Goal: Transaction & Acquisition: Purchase product/service

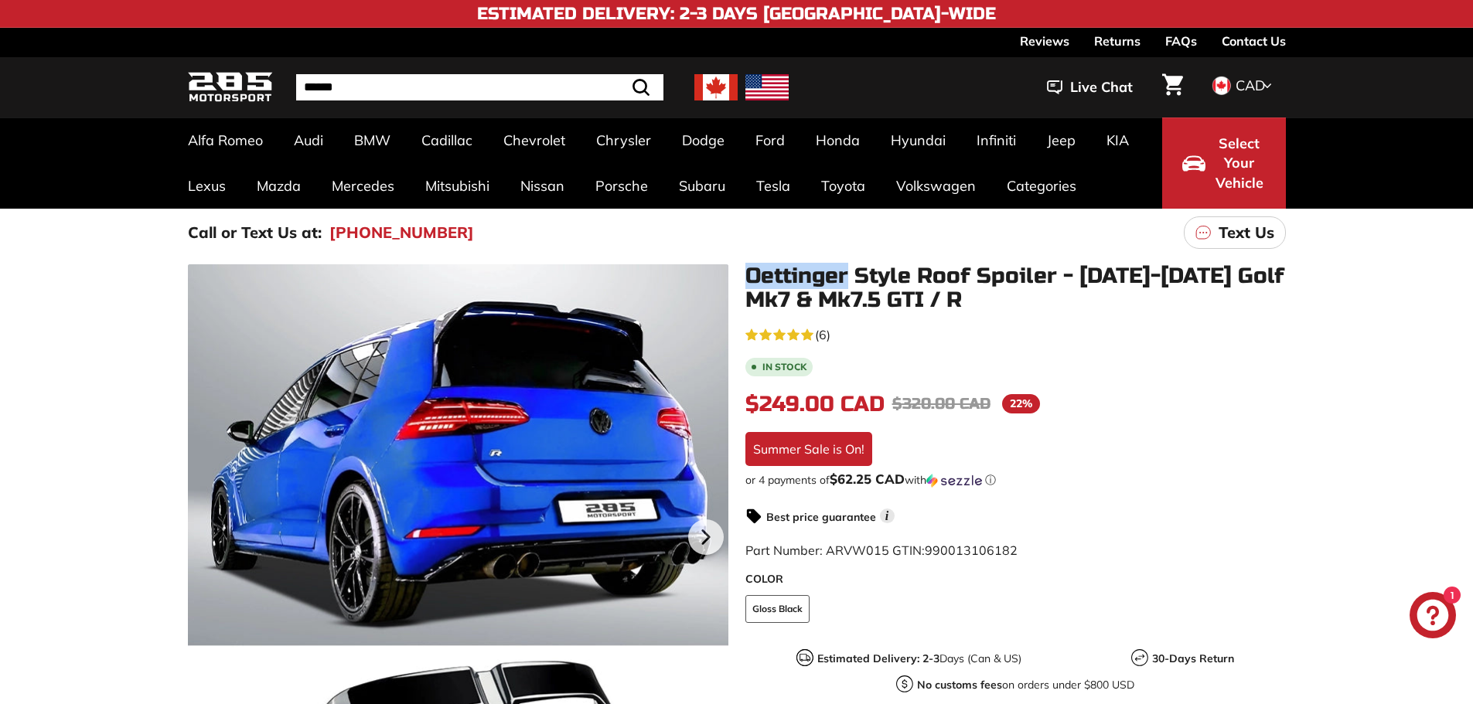
drag, startPoint x: 744, startPoint y: 278, endPoint x: 846, endPoint y: 281, distance: 102.1
click at [846, 281] on div "Oettinger Style Roof Spoiler - 2015-2021 Golf Mk7 & Mk7.5 GTI / R 4.7 rating (6…" at bounding box center [1006, 595] width 557 height 663
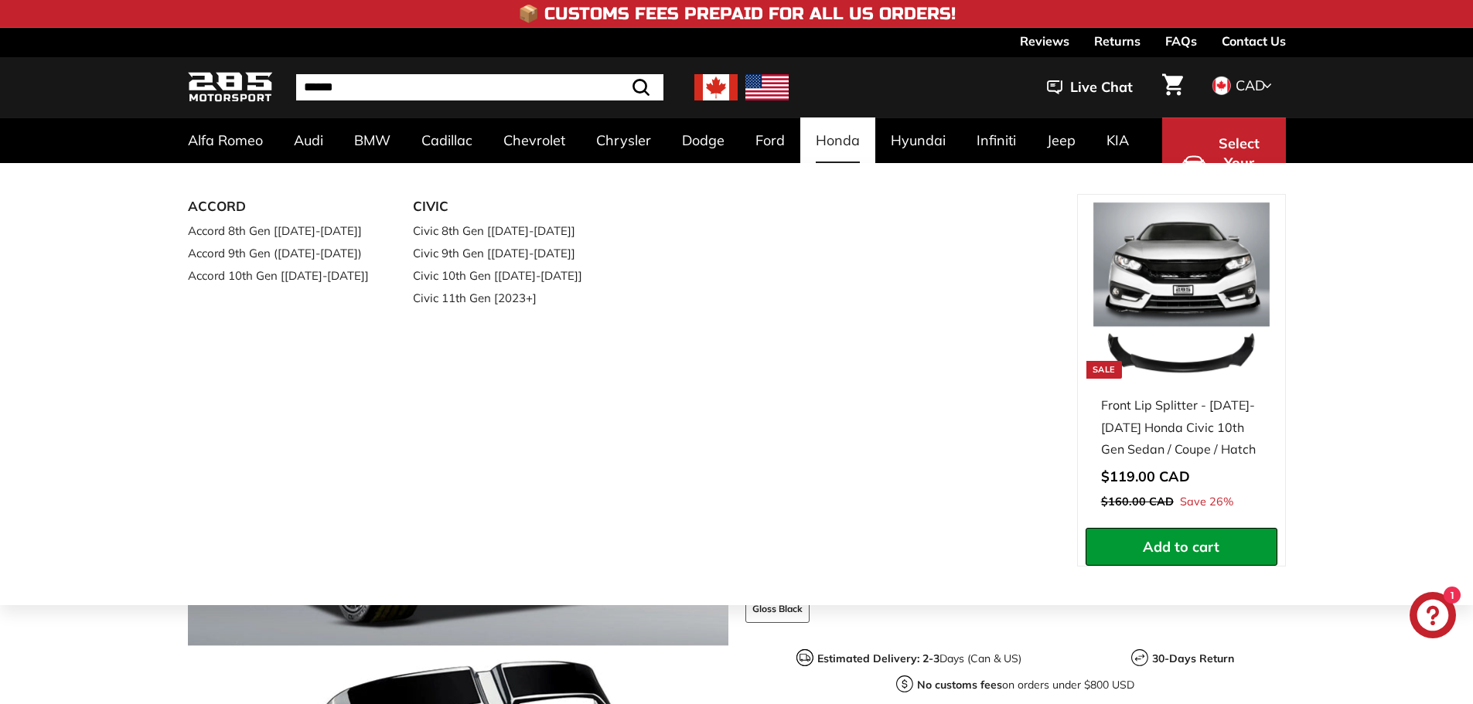
copy h1 "Oettinger"
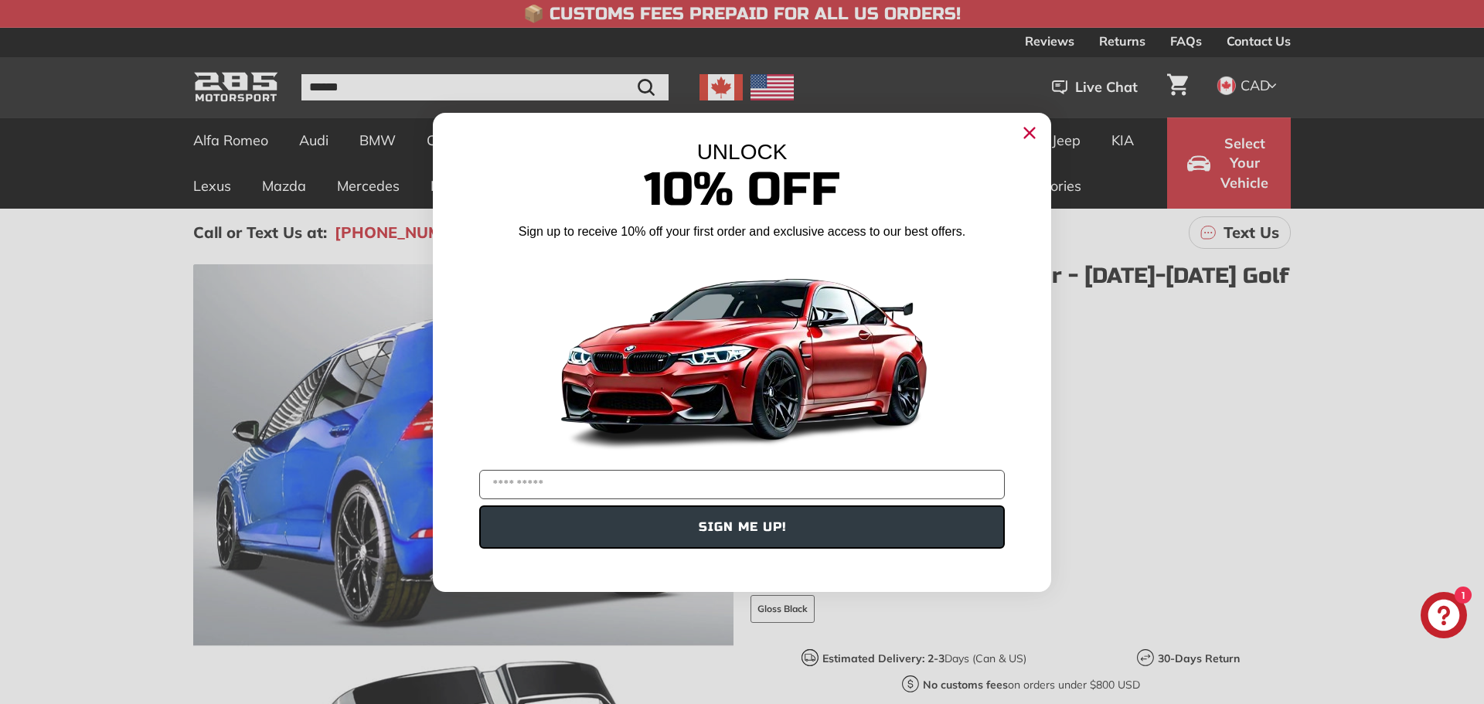
click at [1021, 138] on circle "Close dialog" at bounding box center [1029, 132] width 23 height 23
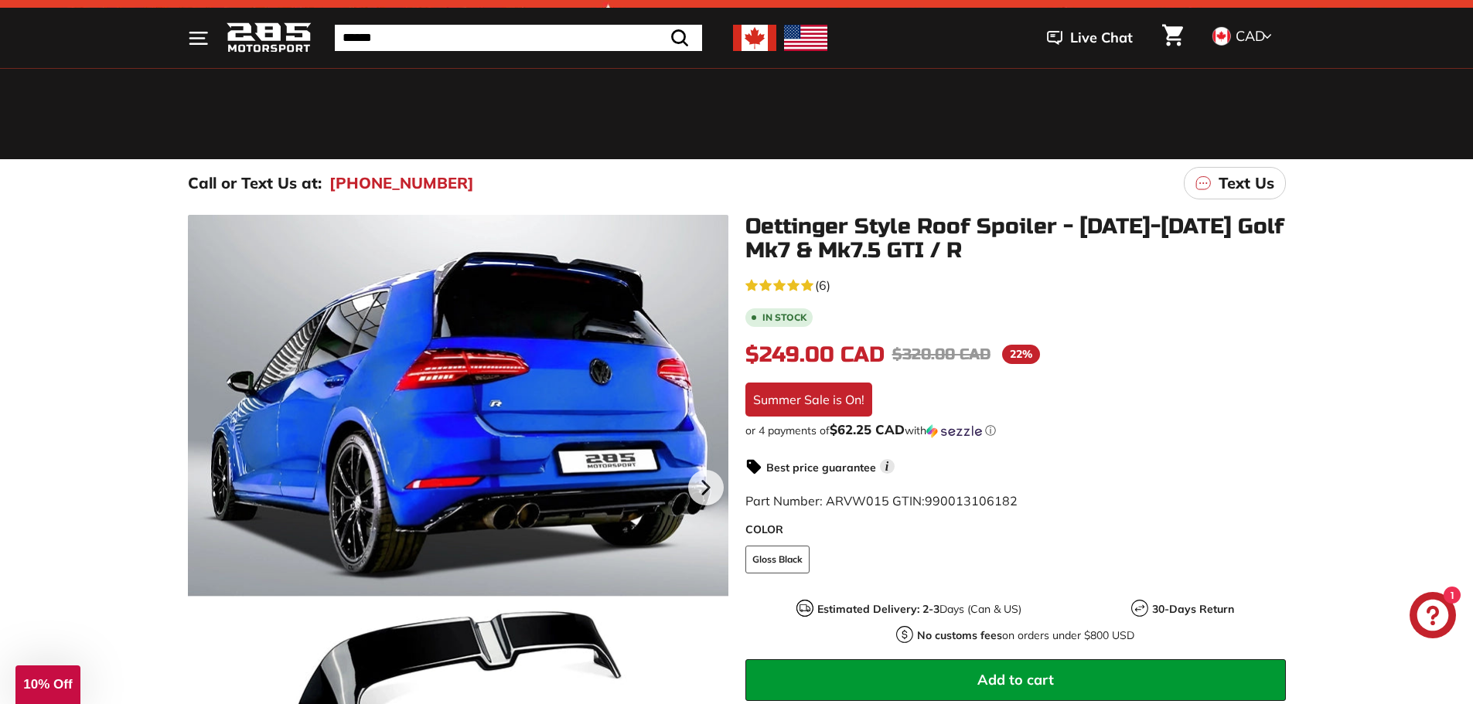
scroll to position [155, 0]
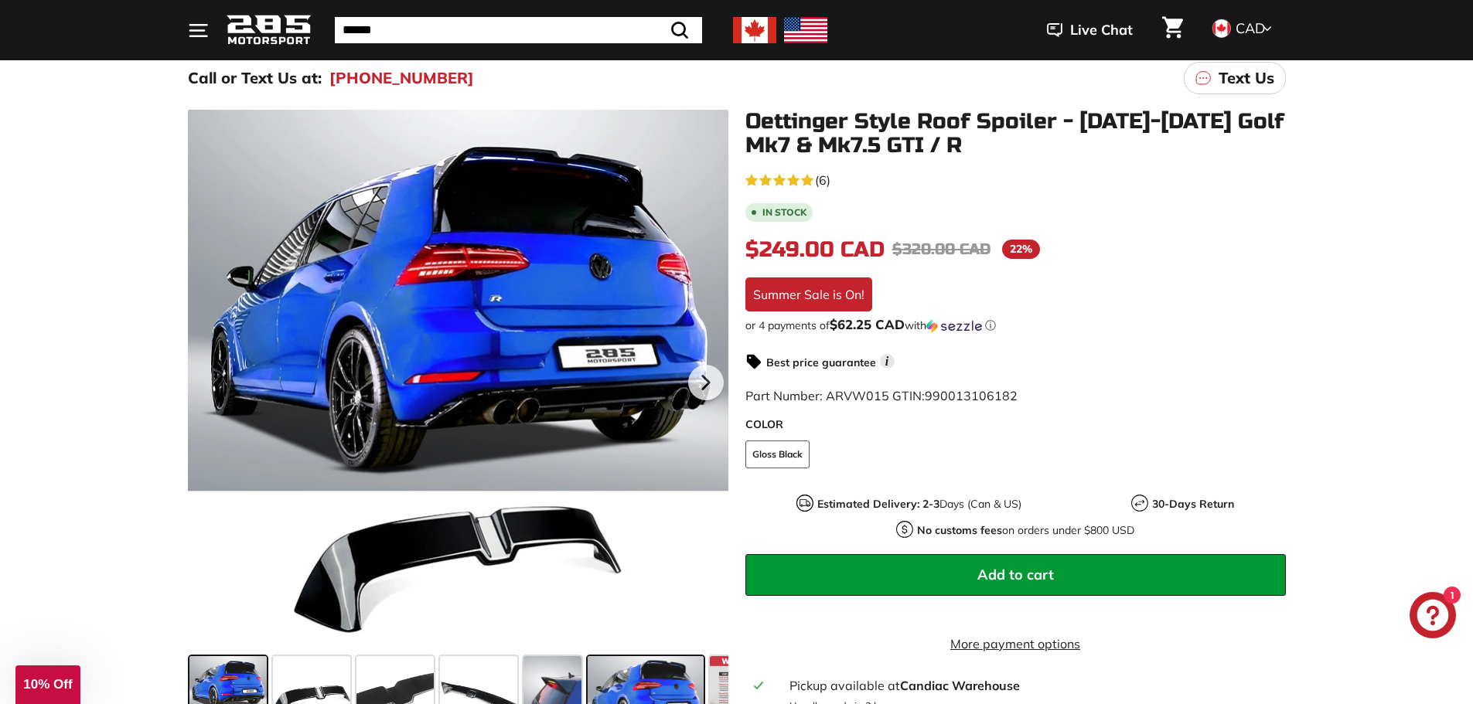
click at [641, 668] on span at bounding box center [646, 694] width 116 height 77
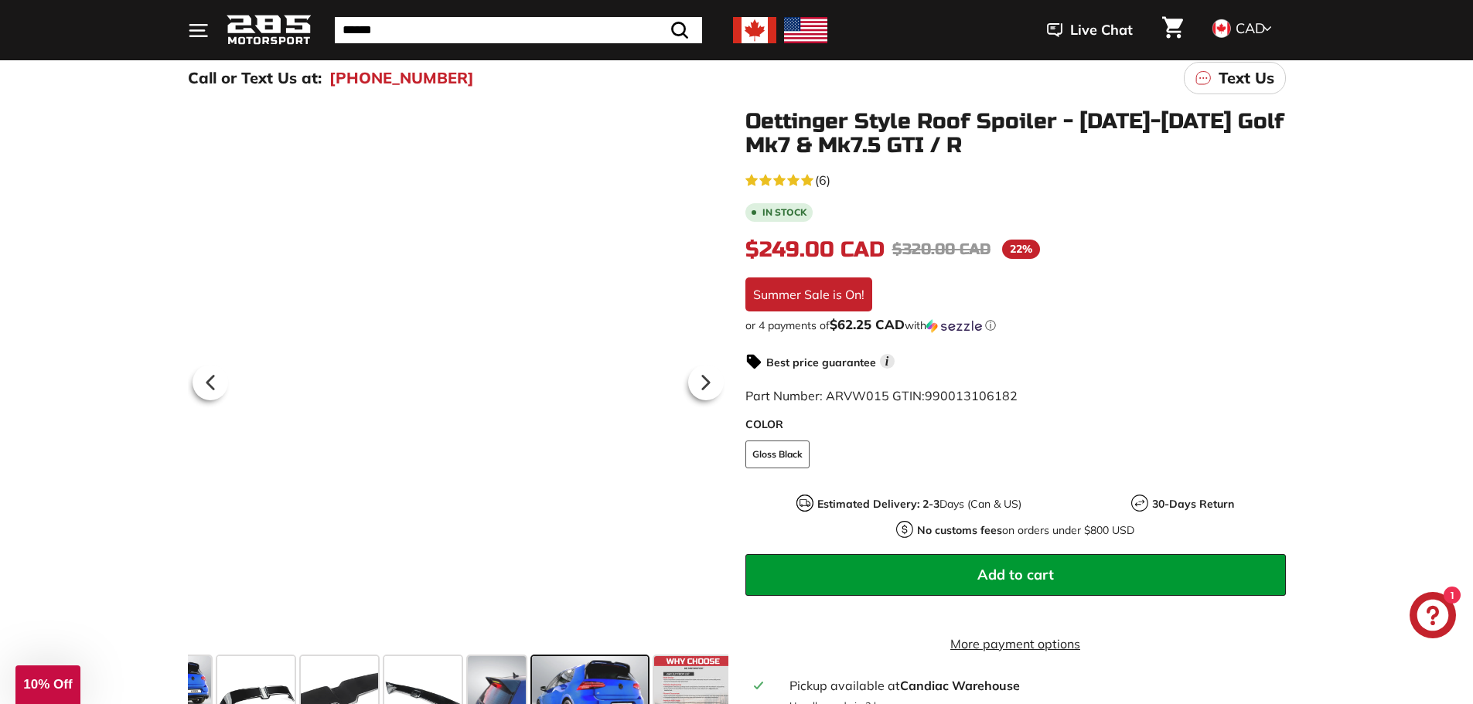
scroll to position [0, 62]
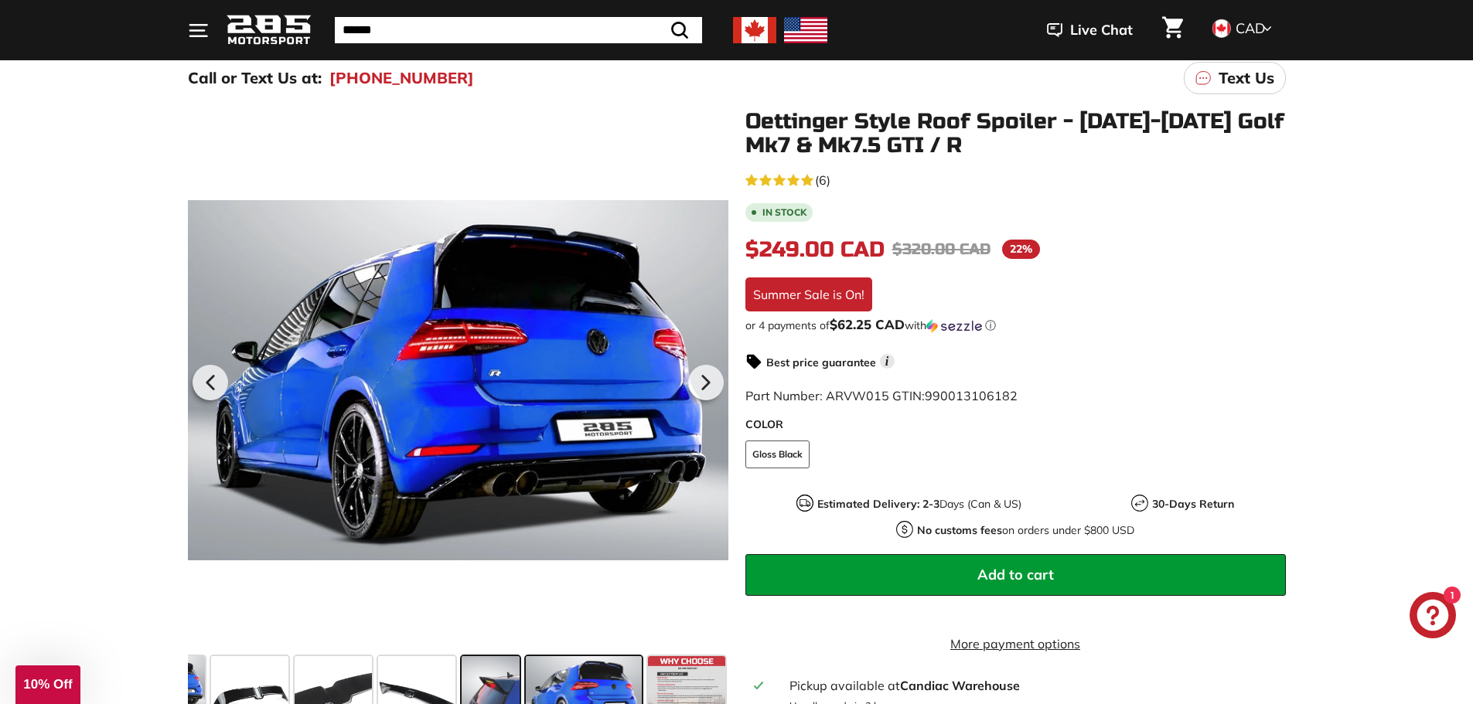
click at [510, 665] on span at bounding box center [491, 694] width 58 height 77
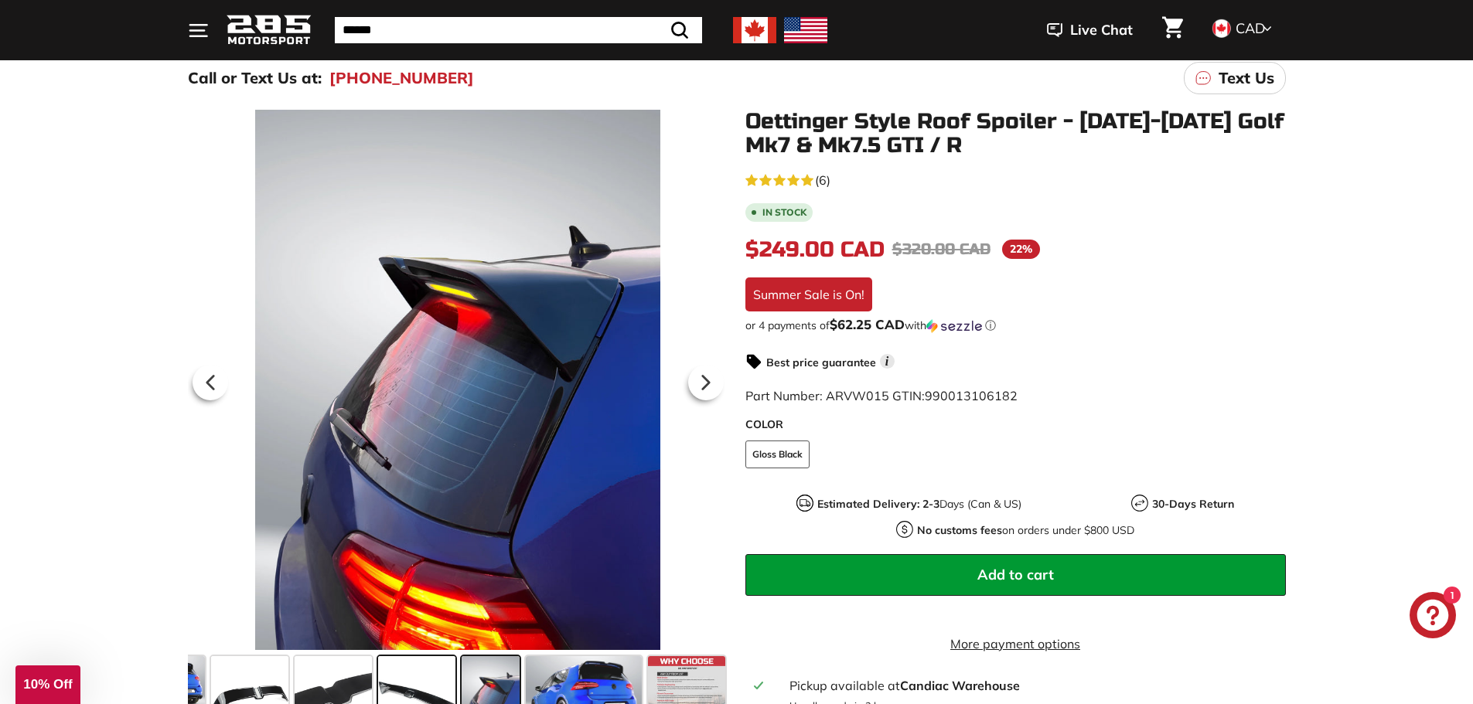
click at [423, 670] on span at bounding box center [416, 694] width 77 height 77
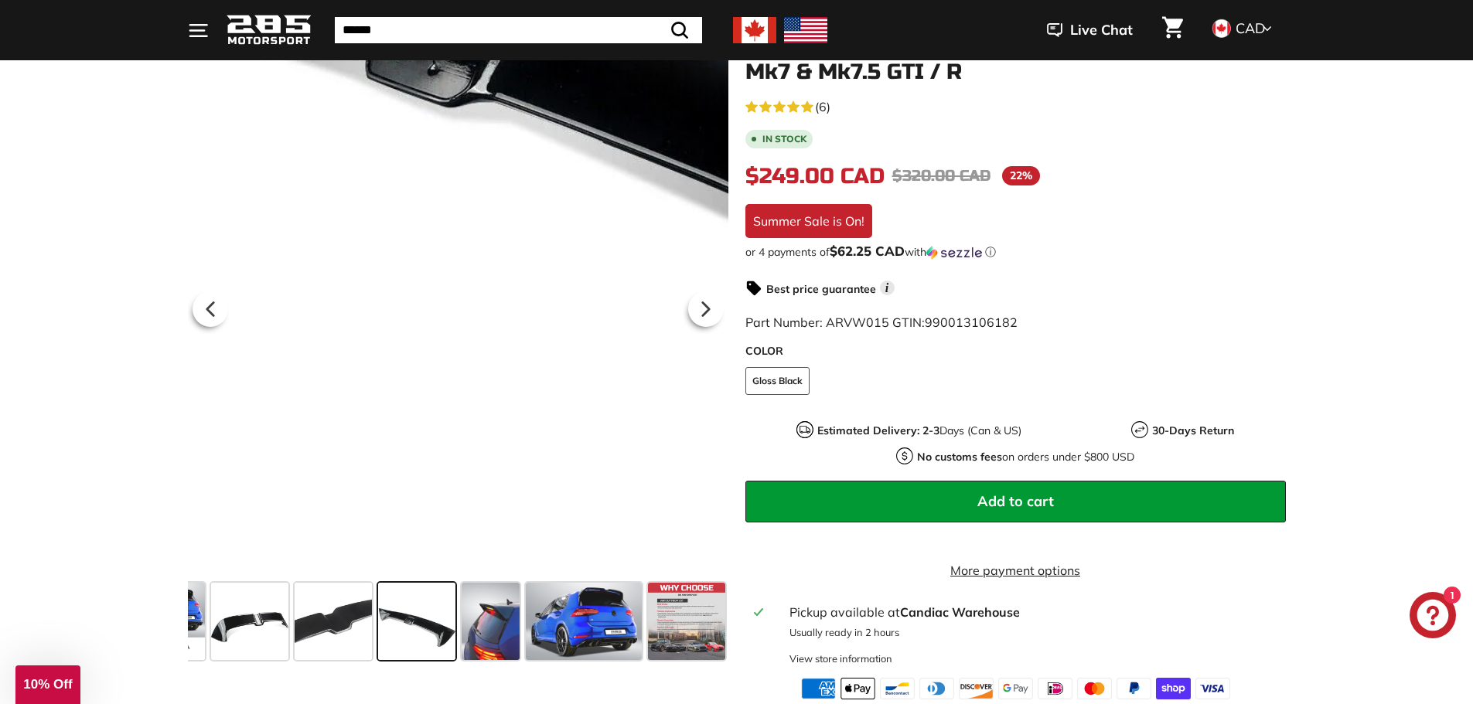
scroll to position [232, 0]
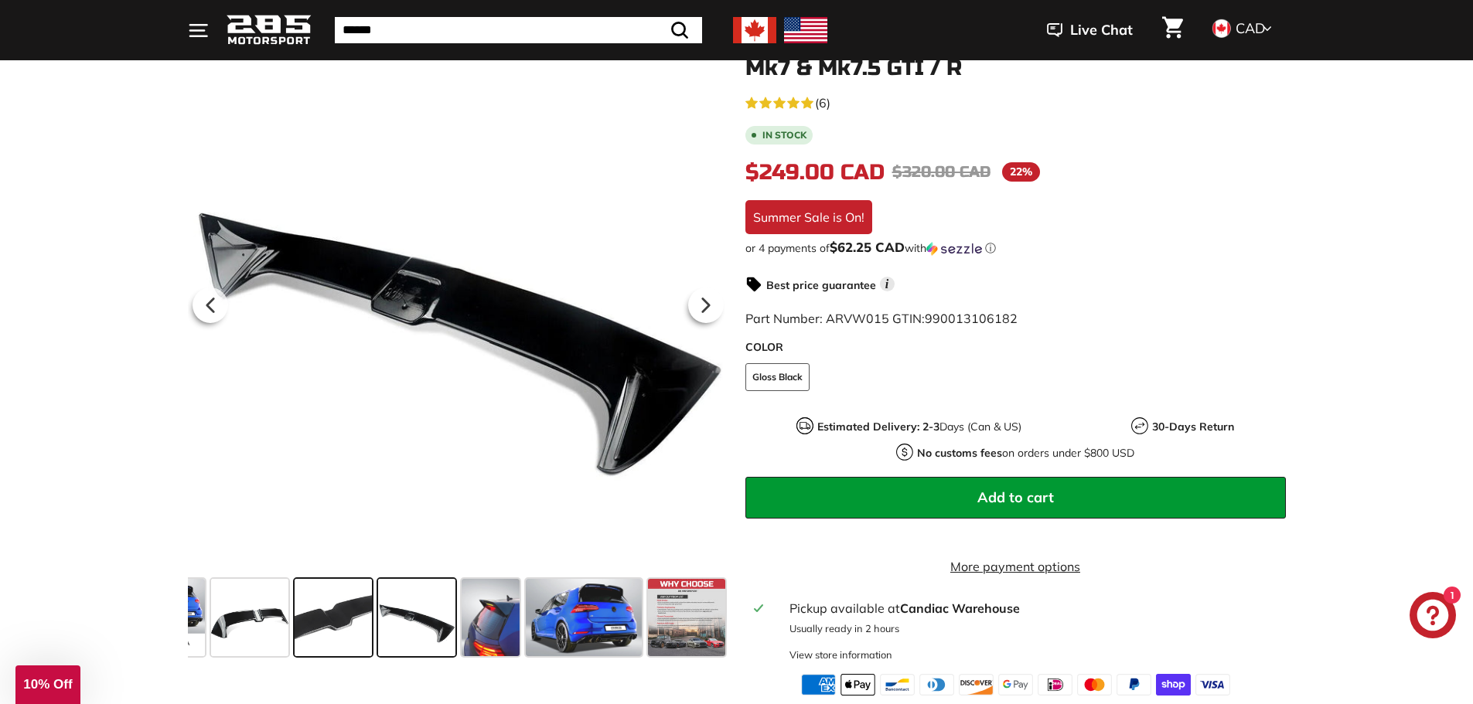
click at [349, 622] on span at bounding box center [333, 617] width 77 height 77
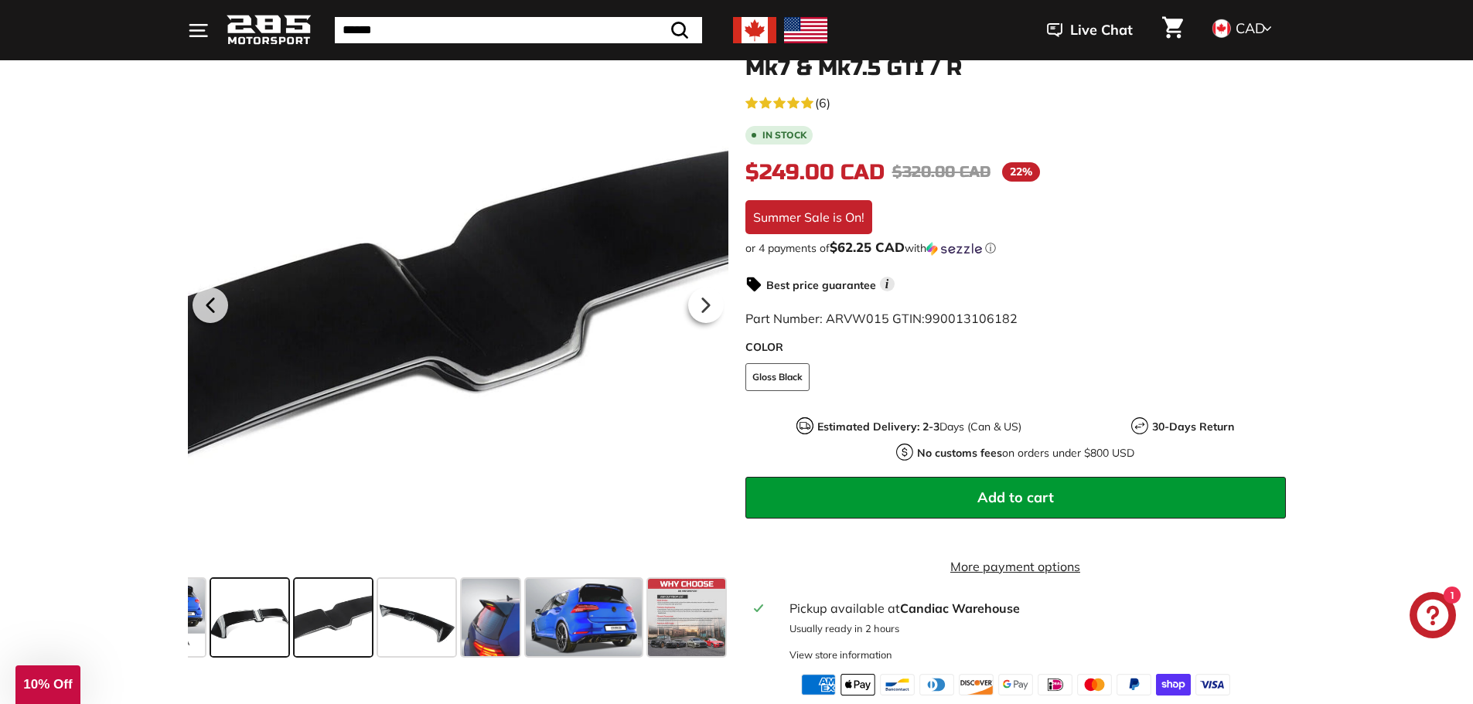
click at [261, 605] on span at bounding box center [249, 617] width 77 height 77
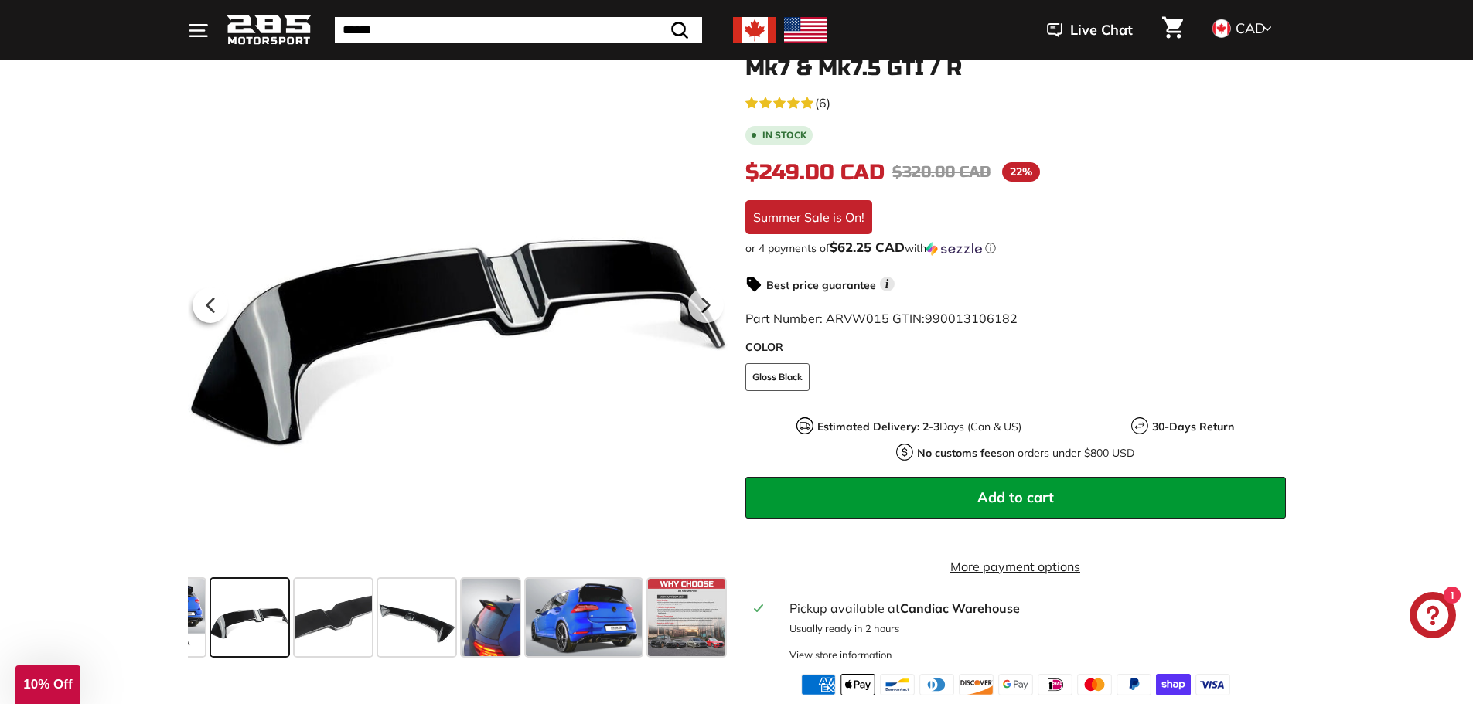
scroll to position [0, 0]
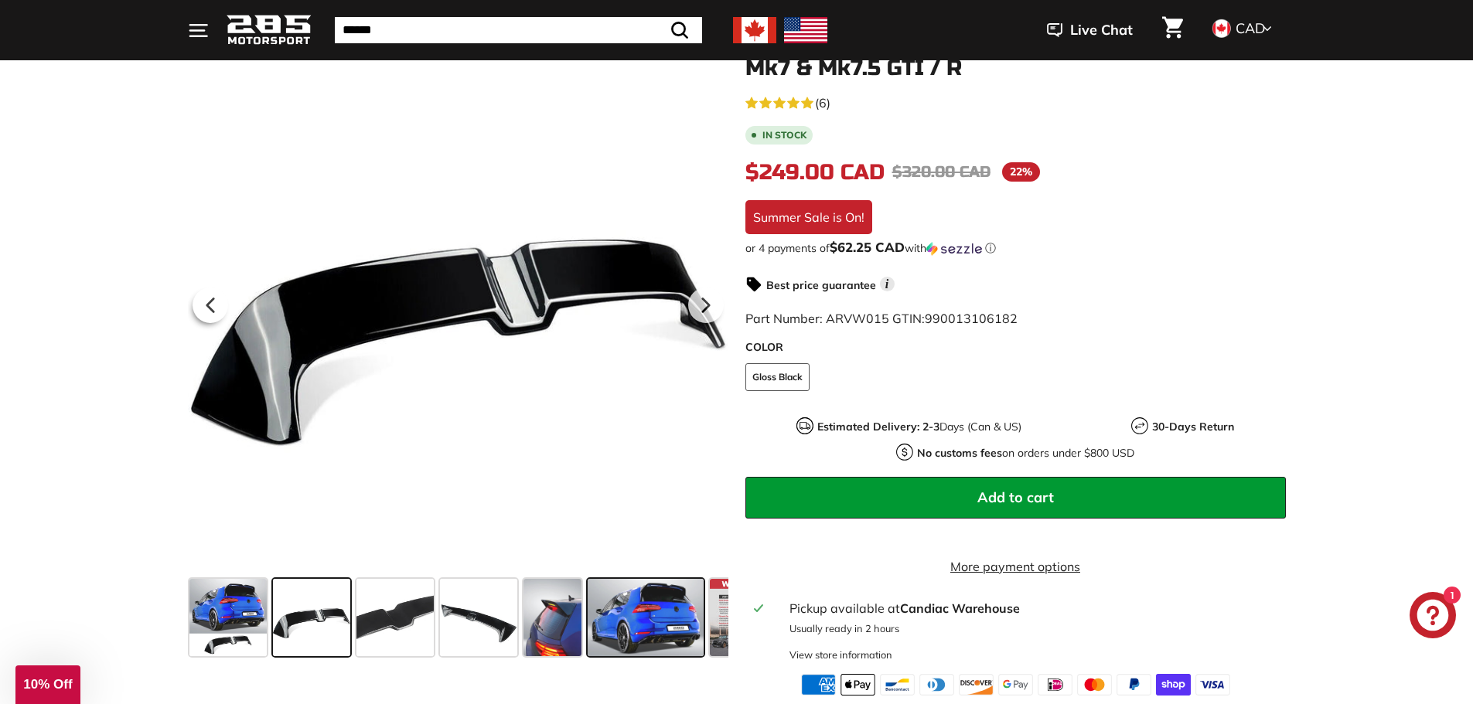
click at [686, 614] on span at bounding box center [646, 617] width 116 height 77
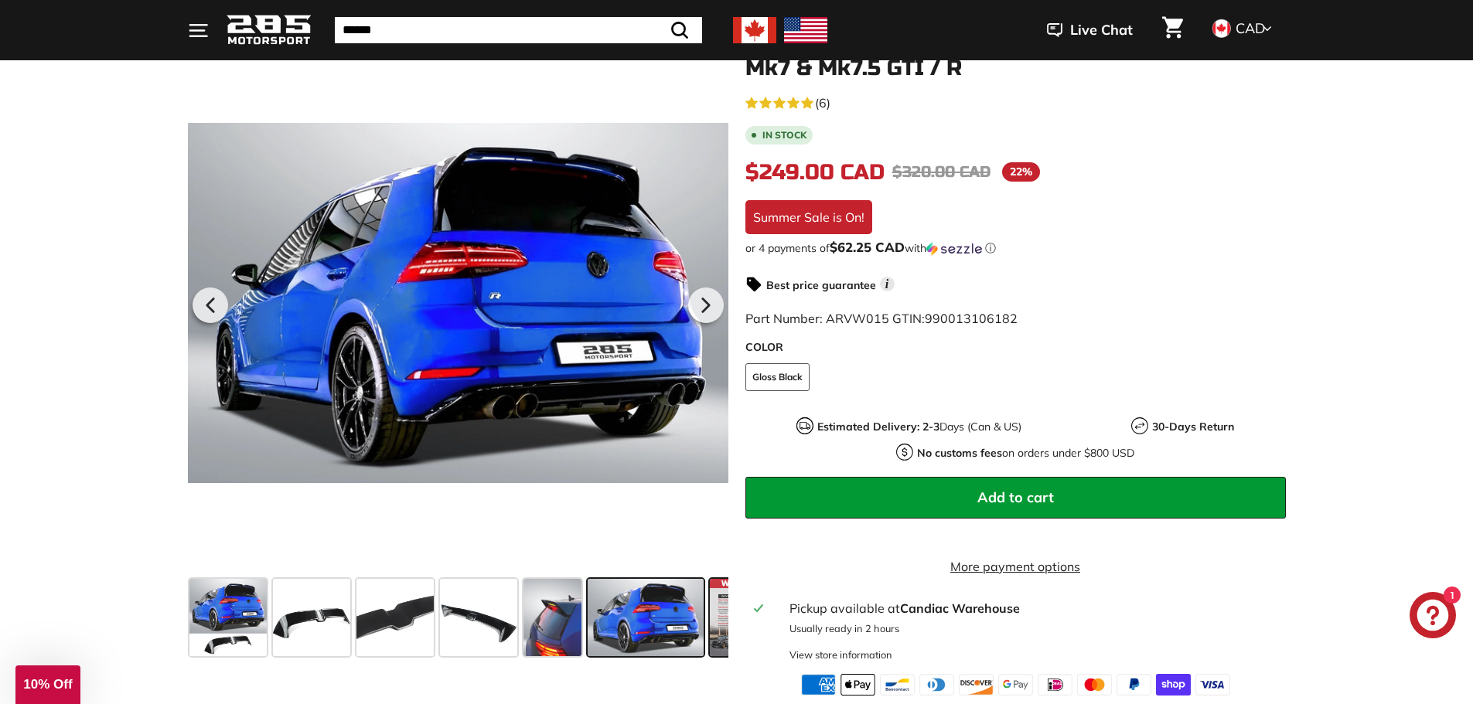
scroll to position [0, 62]
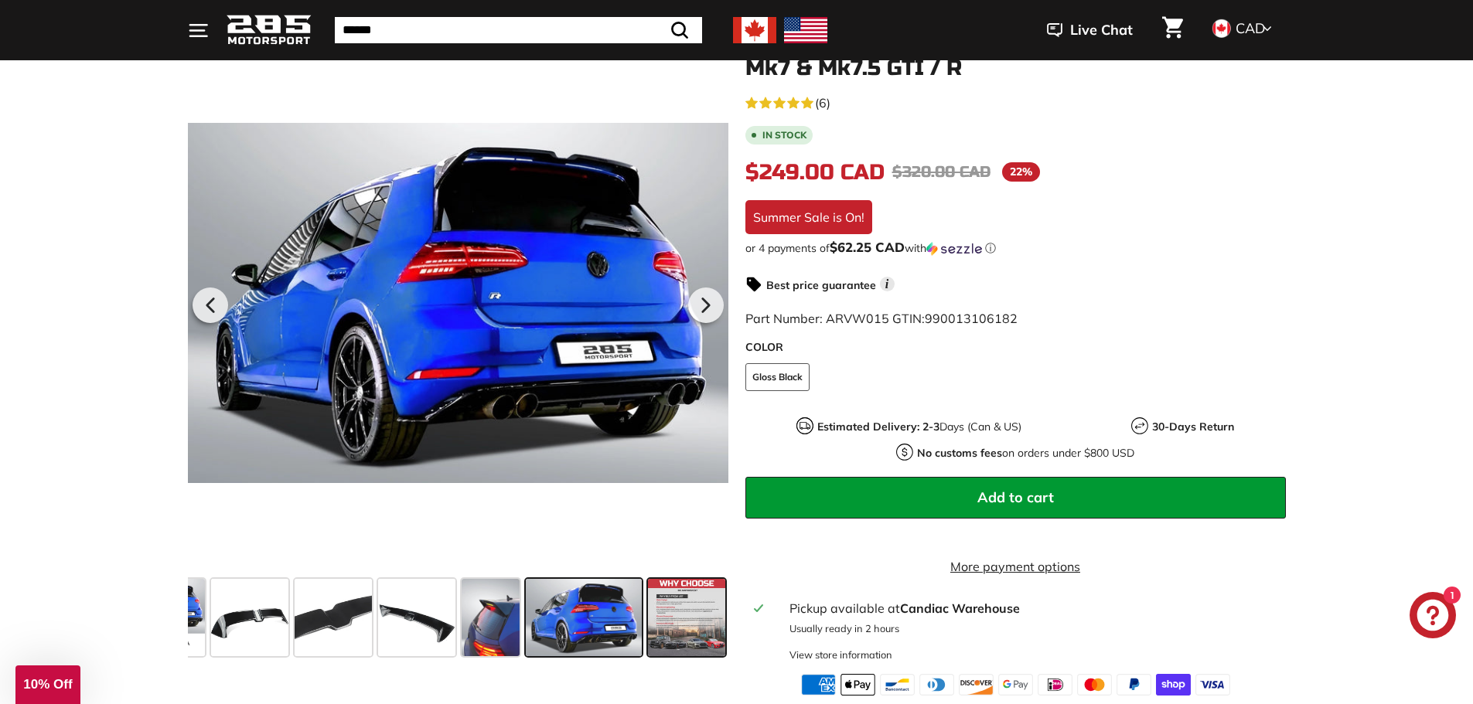
click at [708, 612] on span at bounding box center [686, 617] width 77 height 77
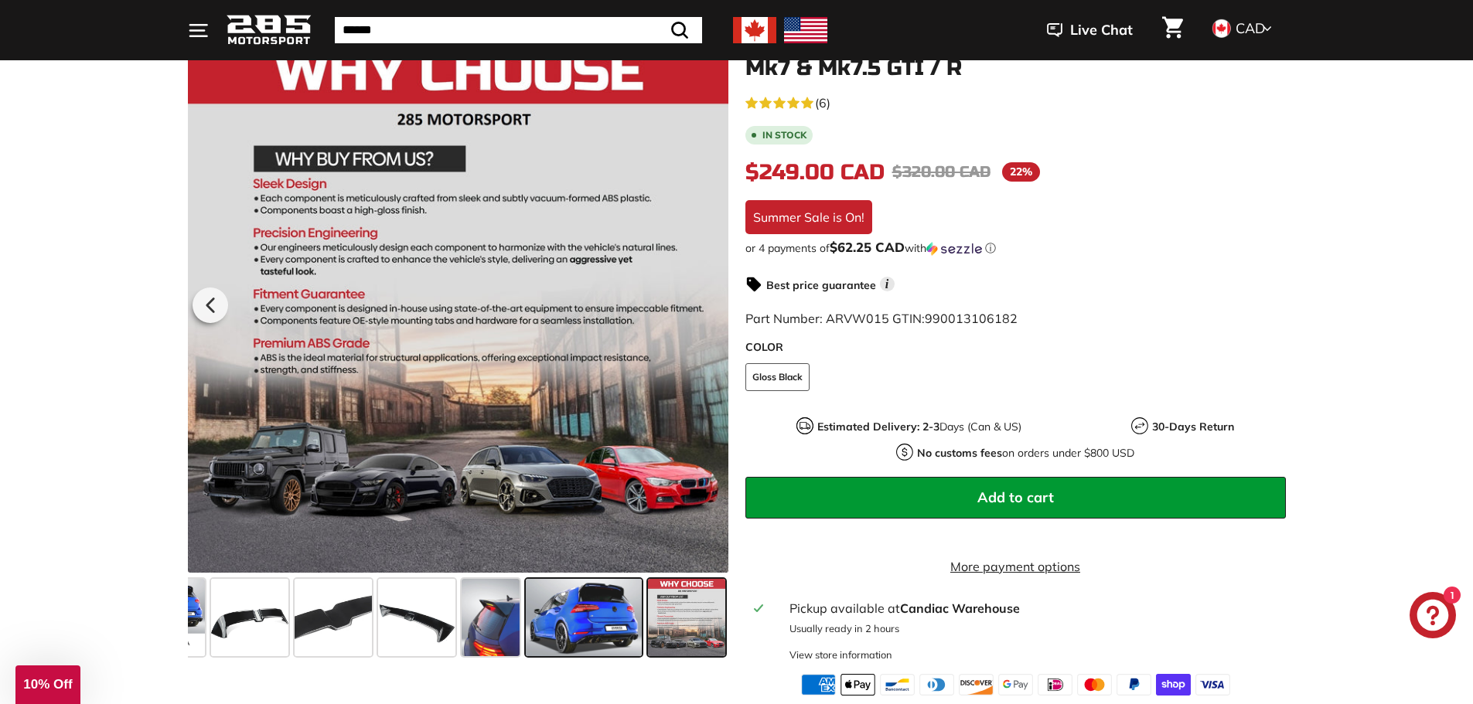
click at [582, 612] on span at bounding box center [584, 617] width 116 height 77
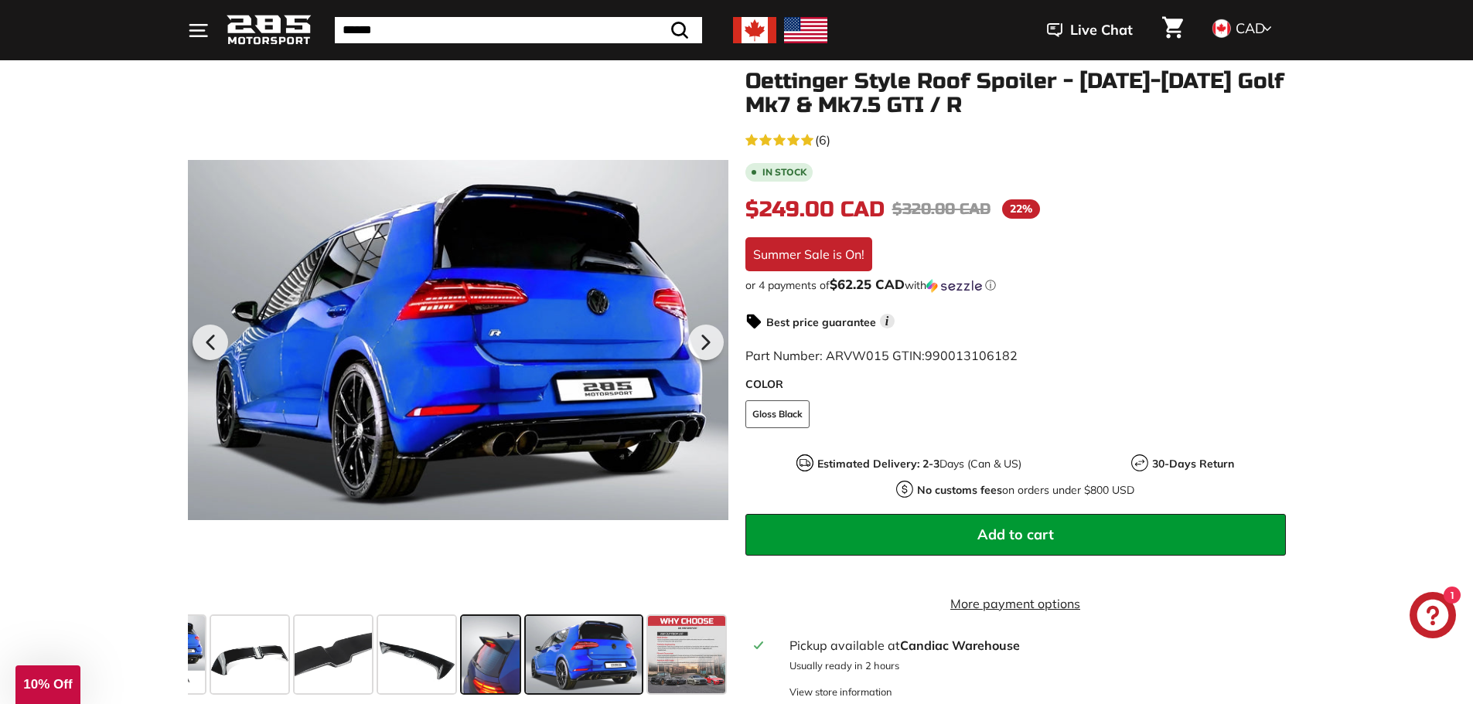
scroll to position [232, 0]
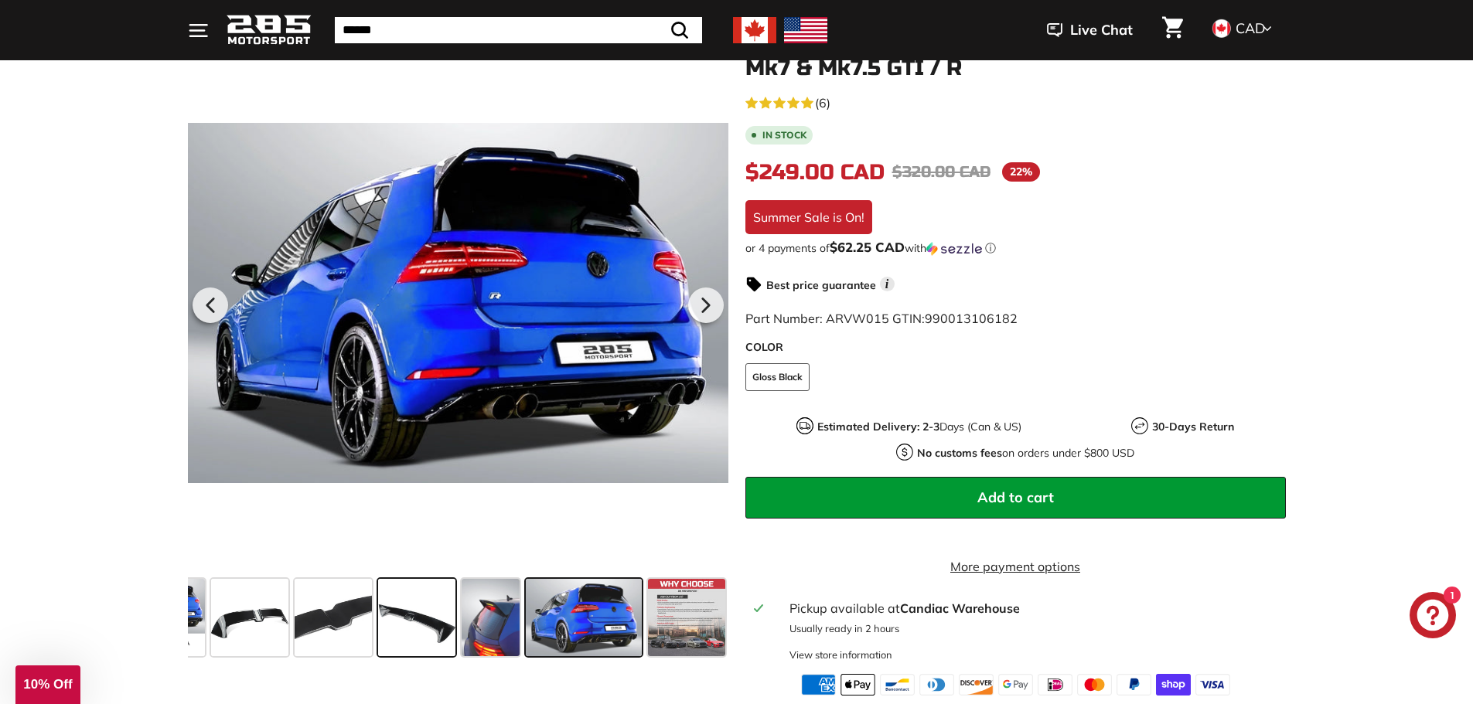
click at [410, 615] on span at bounding box center [416, 617] width 77 height 77
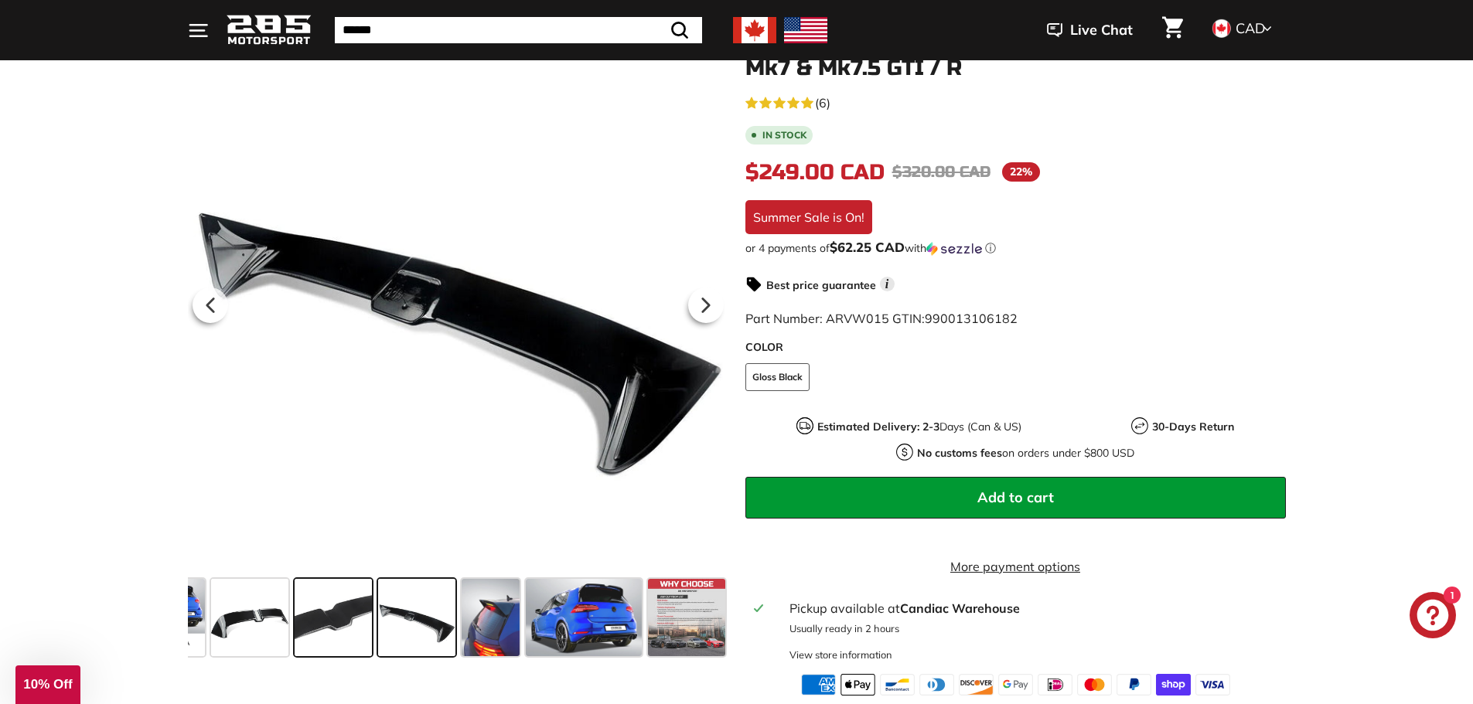
click at [327, 615] on span at bounding box center [333, 617] width 77 height 77
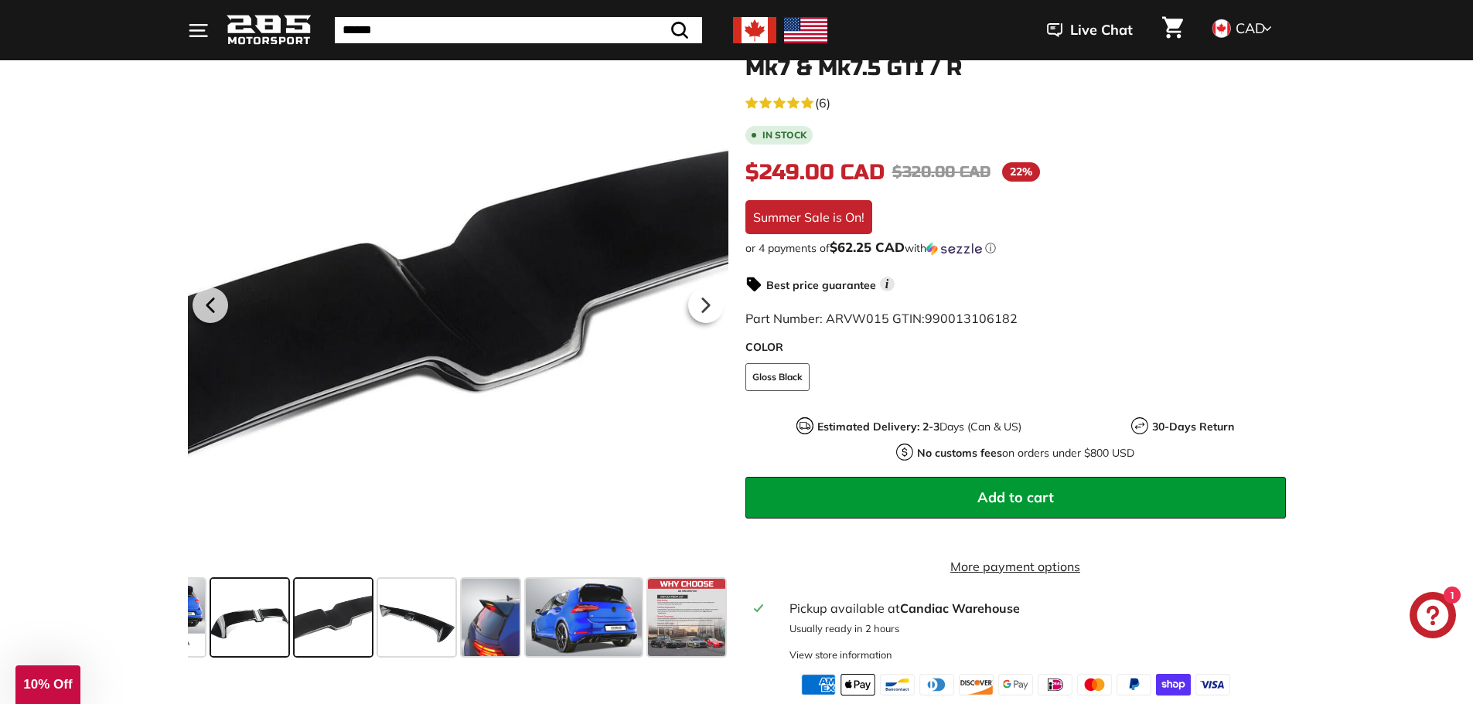
click at [258, 619] on span at bounding box center [249, 617] width 77 height 77
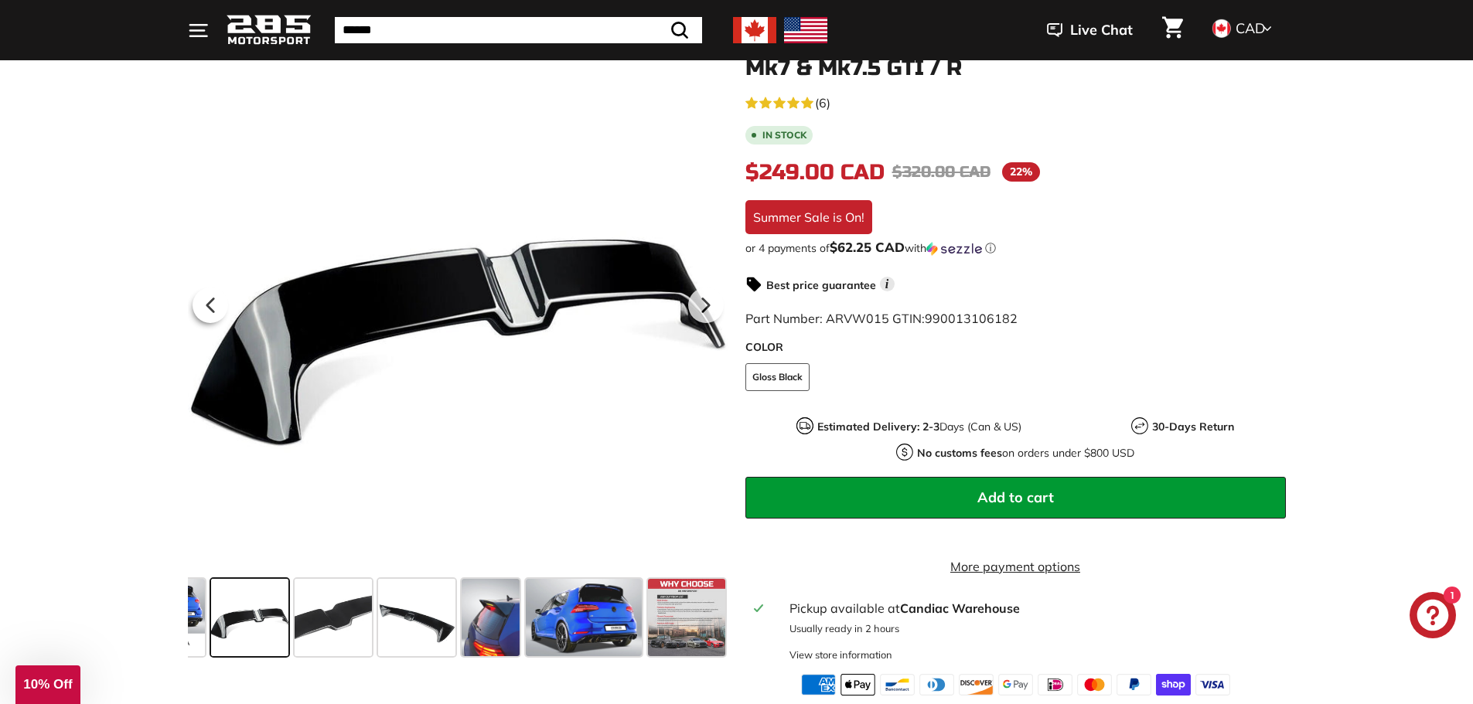
scroll to position [0, 0]
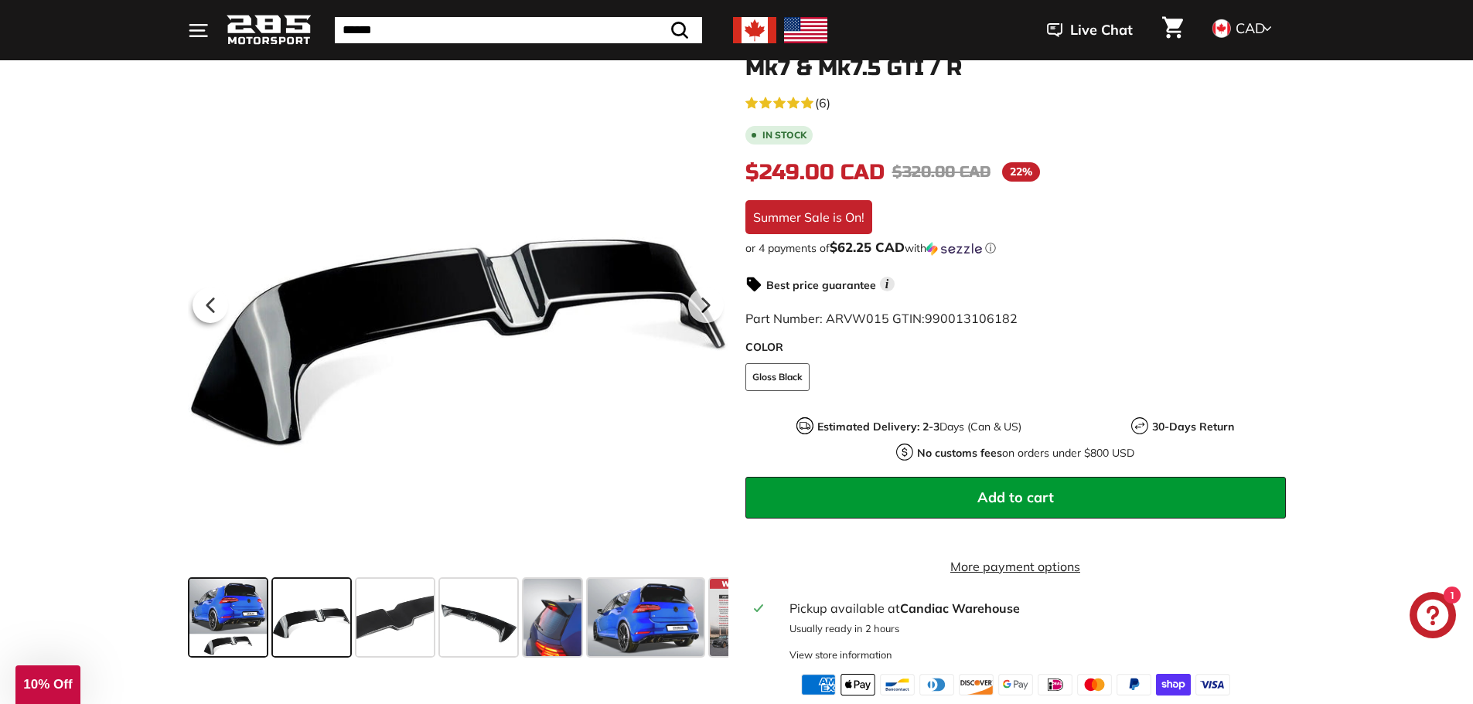
click at [237, 619] on span at bounding box center [227, 617] width 77 height 77
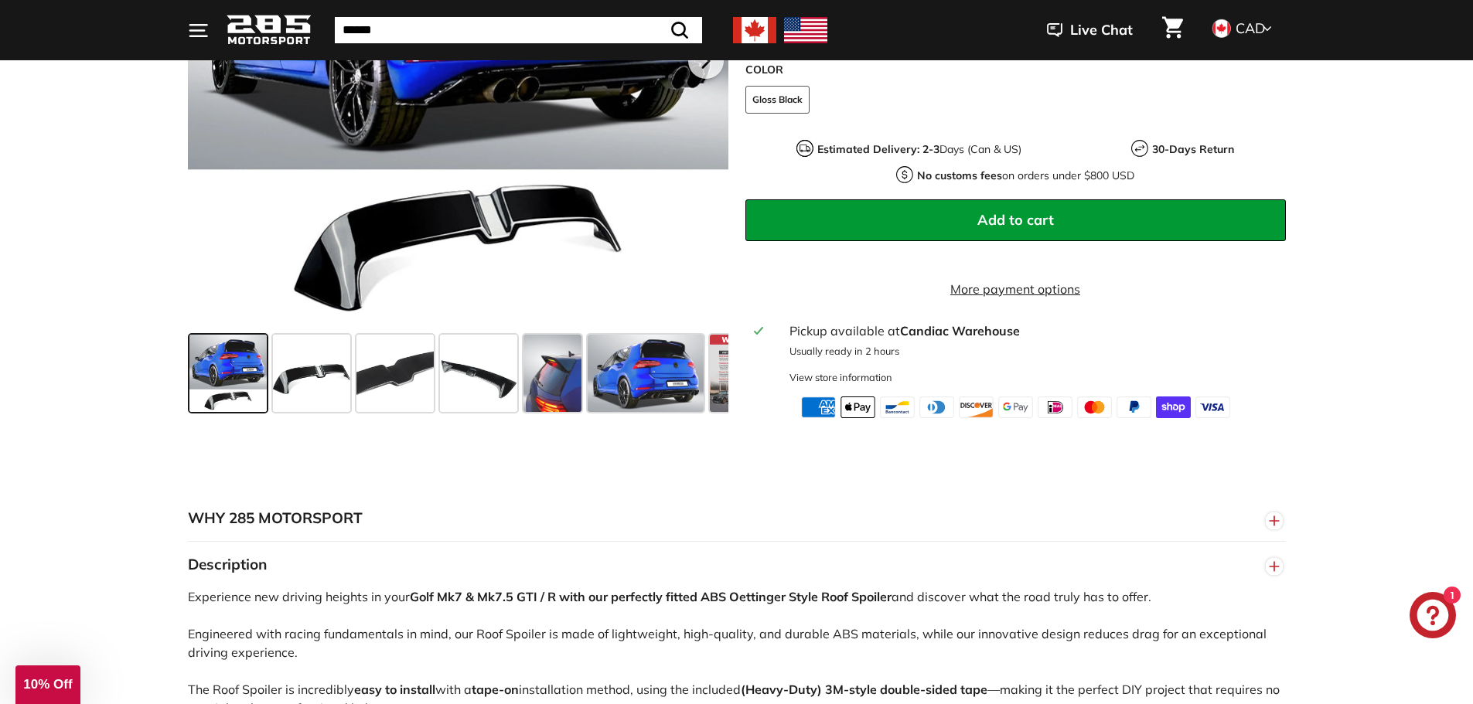
scroll to position [387, 0]
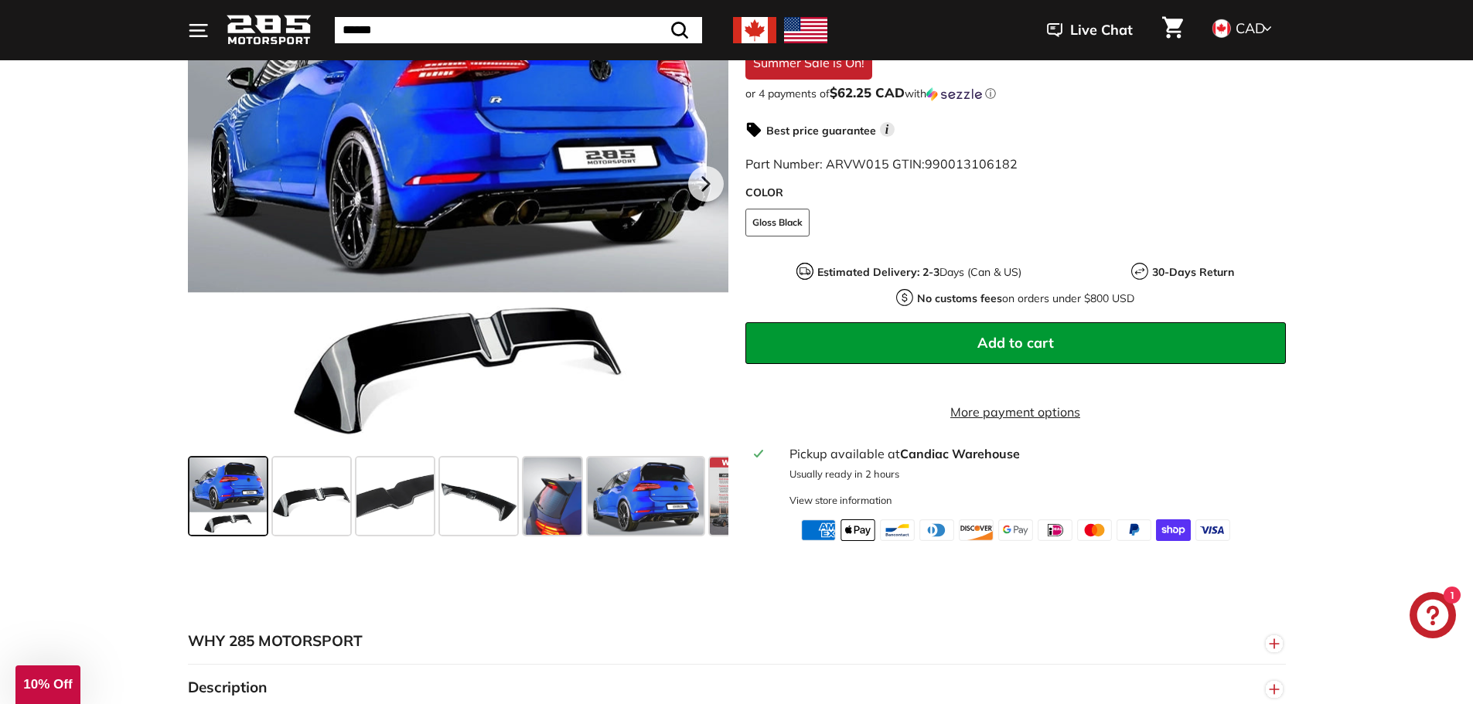
click at [1005, 351] on button "Add to cart" at bounding box center [1015, 343] width 540 height 42
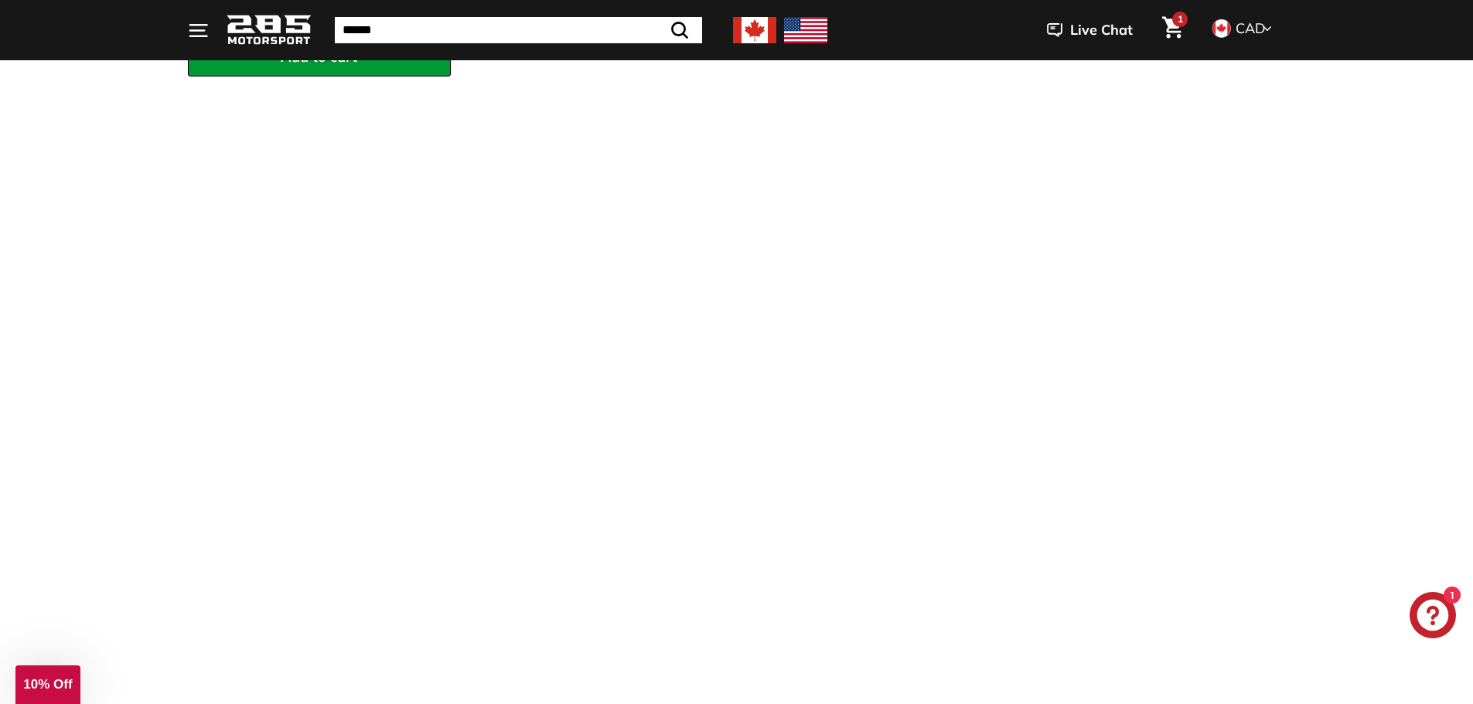
scroll to position [928, 0]
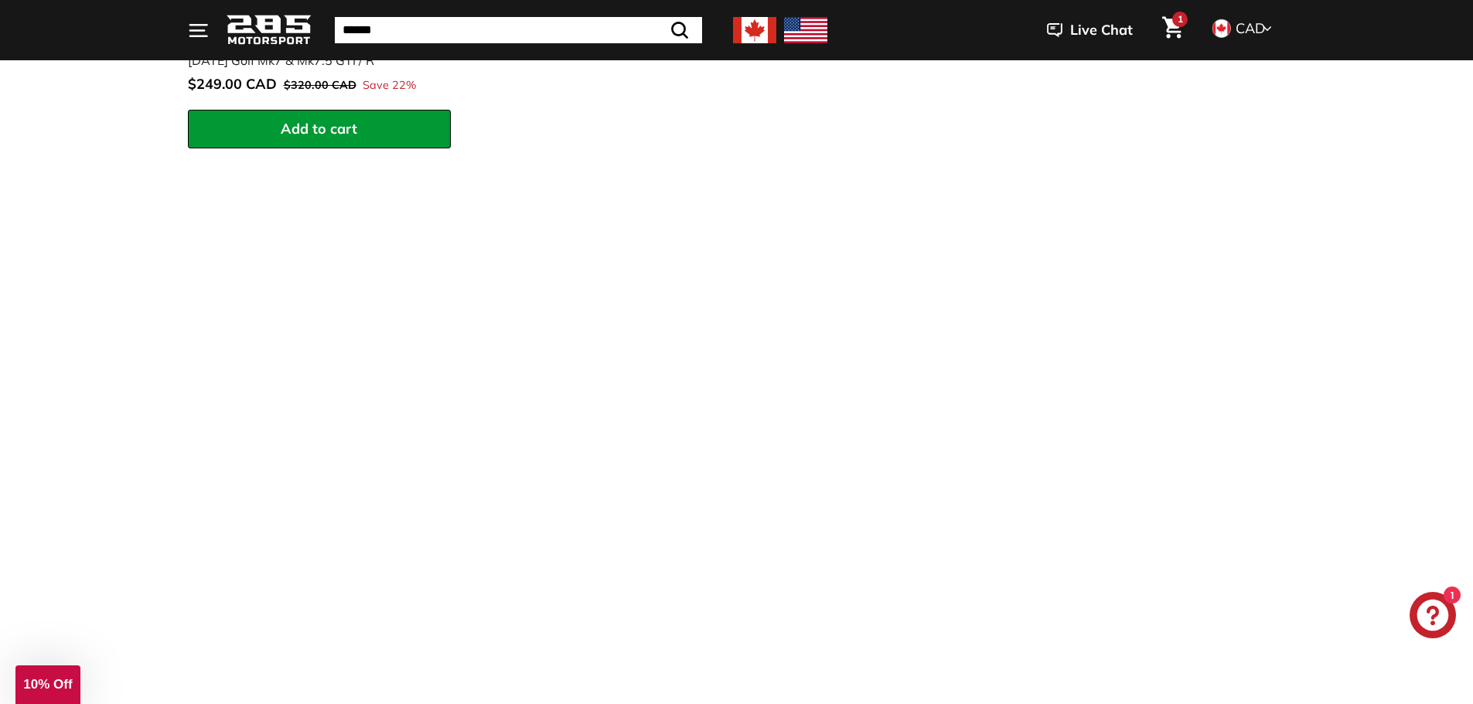
click at [203, 32] on icon ". . ." at bounding box center [198, 30] width 21 height 21
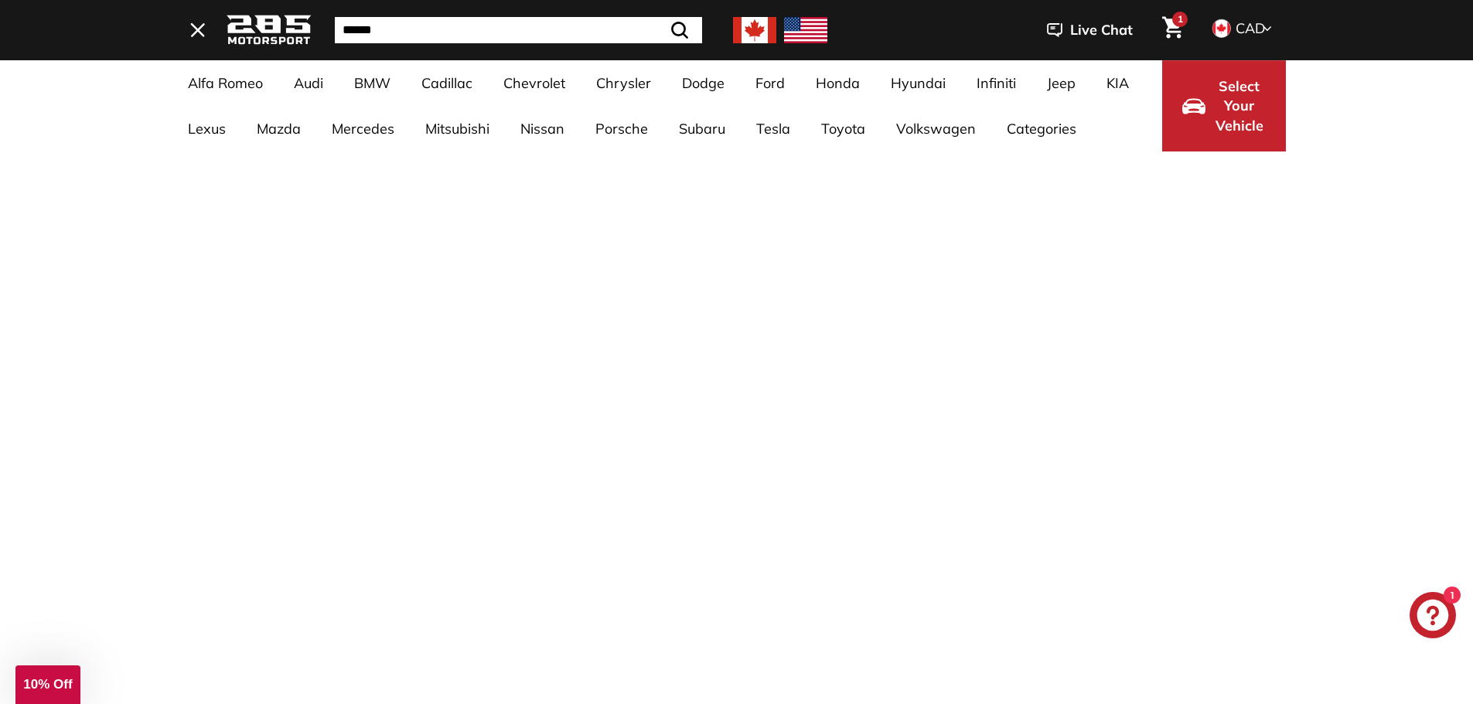
click at [1246, 101] on span "Select Your Vehicle" at bounding box center [1239, 107] width 53 height 60
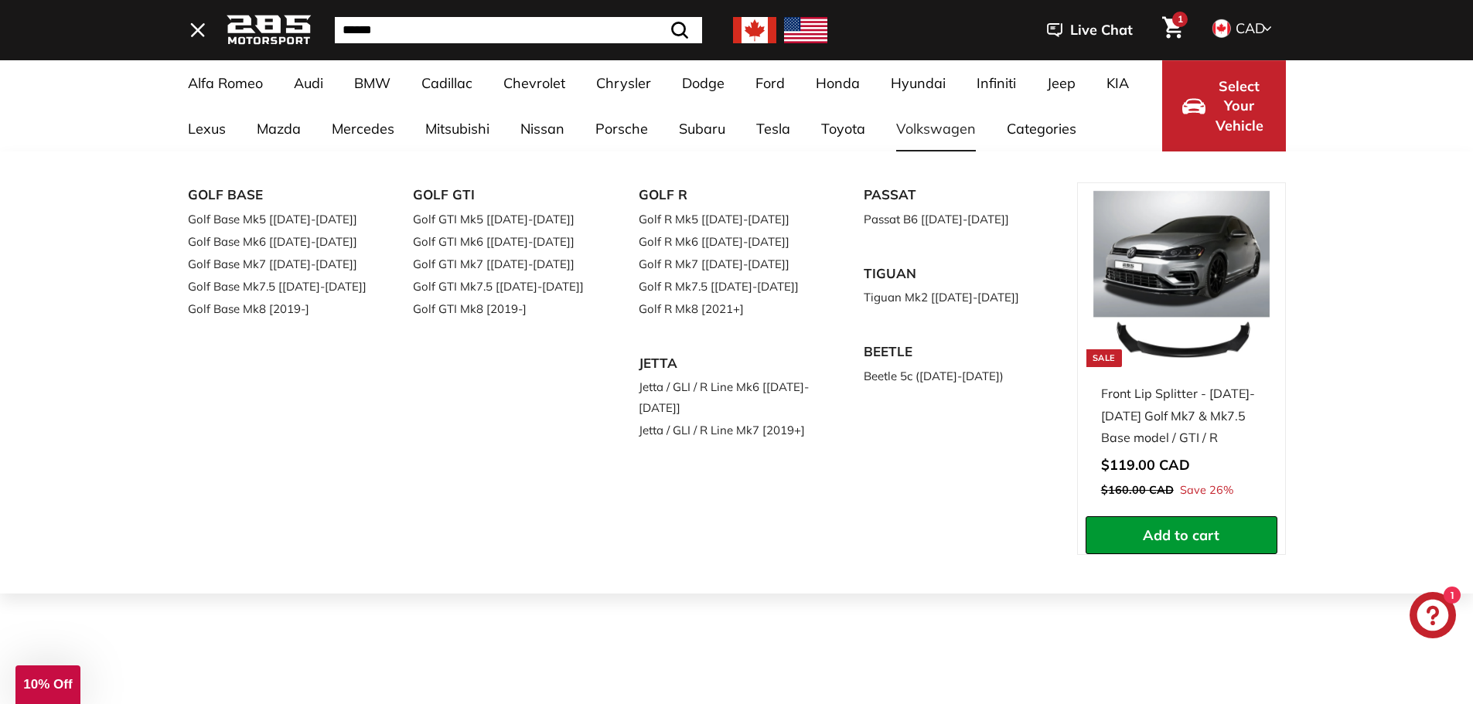
click at [898, 129] on link "Volkswagen" at bounding box center [936, 129] width 111 height 46
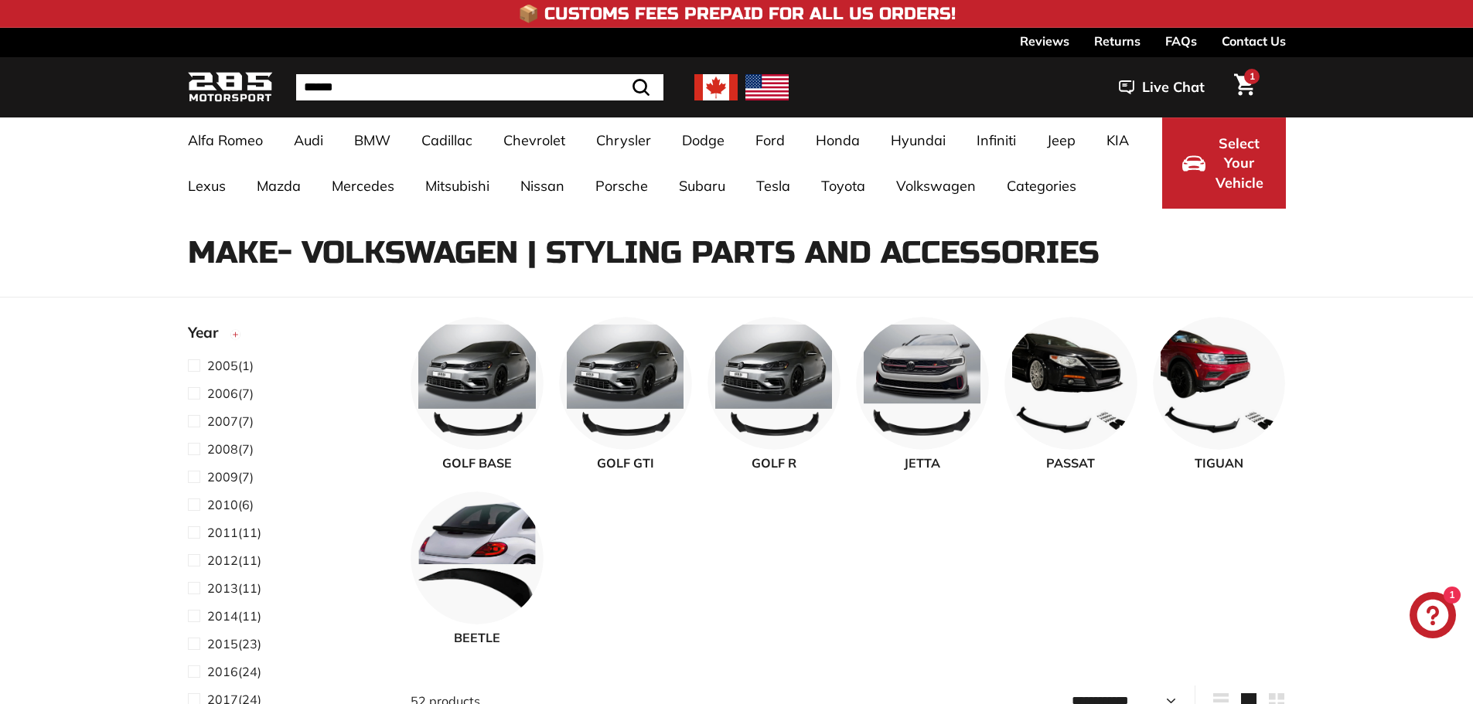
select select "**********"
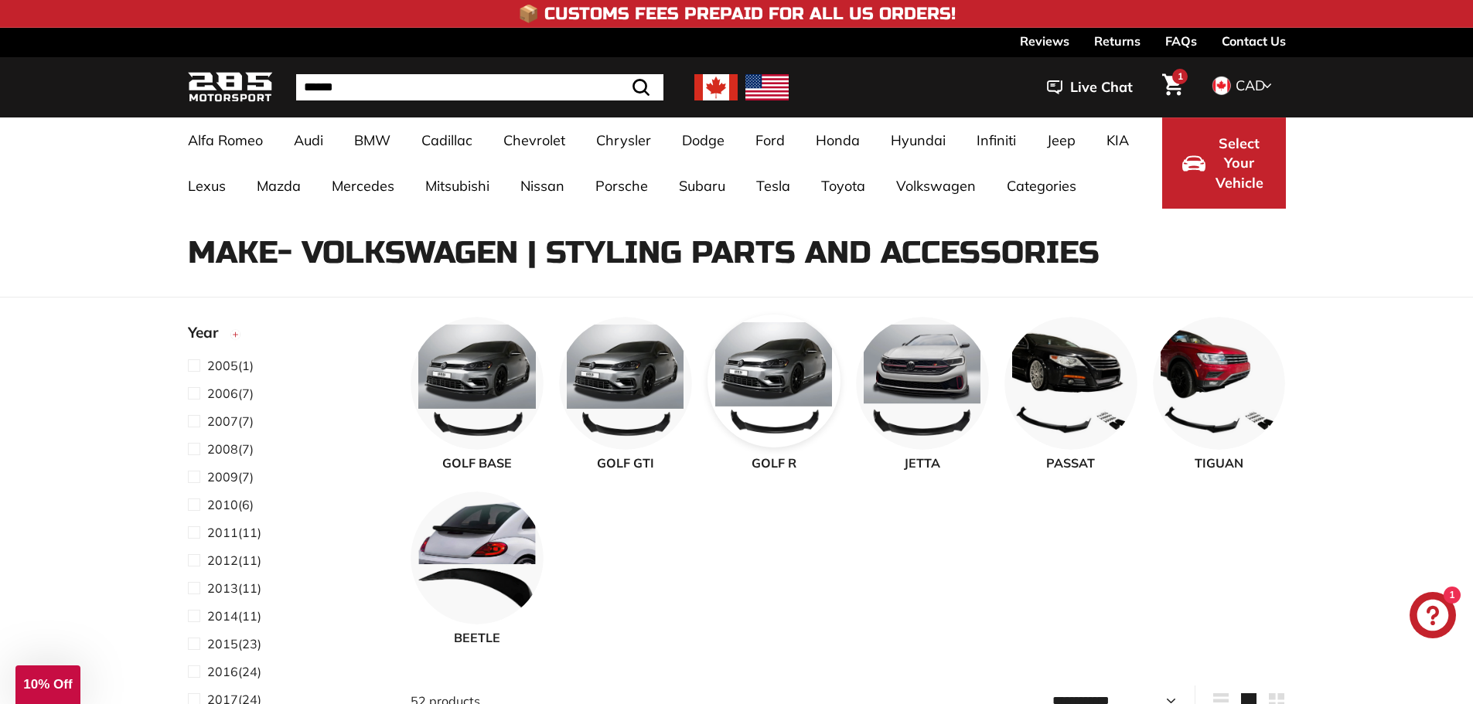
click at [758, 383] on img at bounding box center [773, 381] width 133 height 133
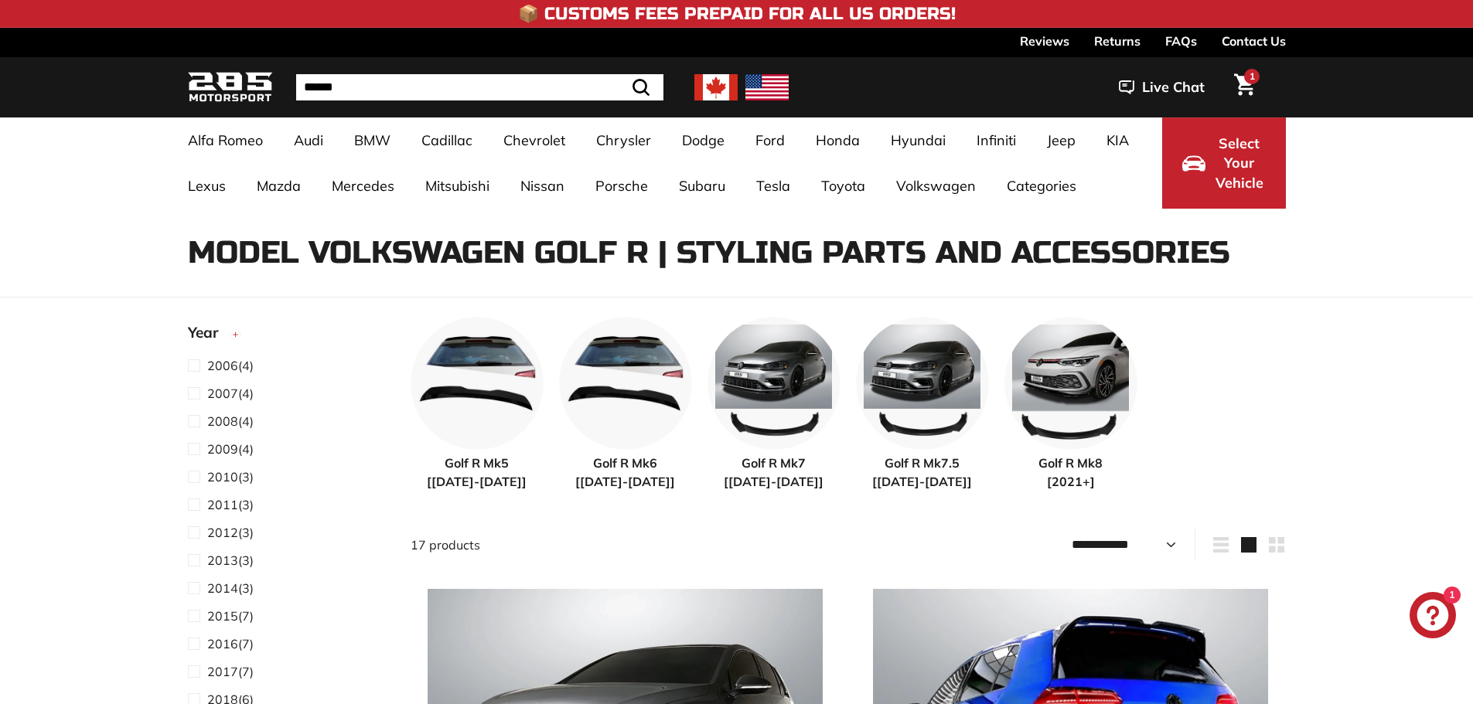
select select "**********"
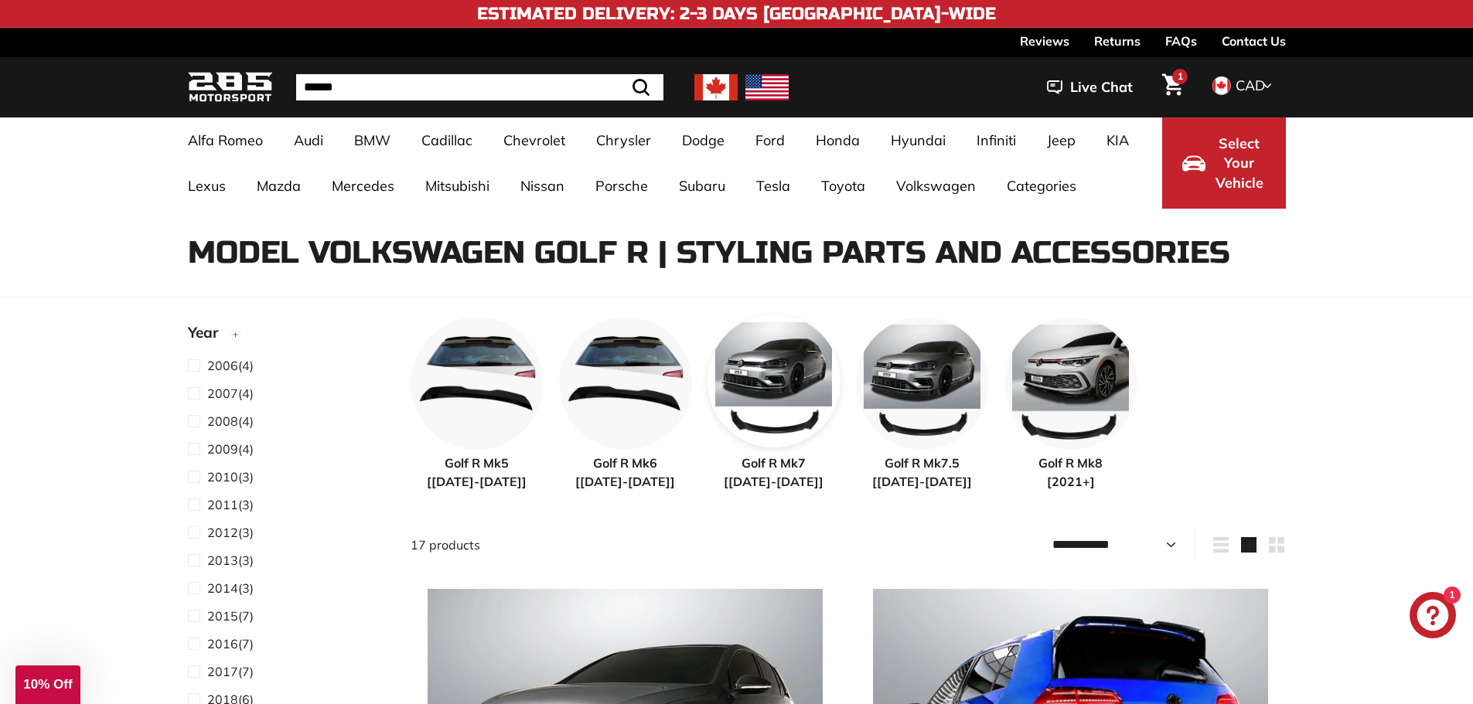
click at [772, 383] on img at bounding box center [773, 381] width 133 height 133
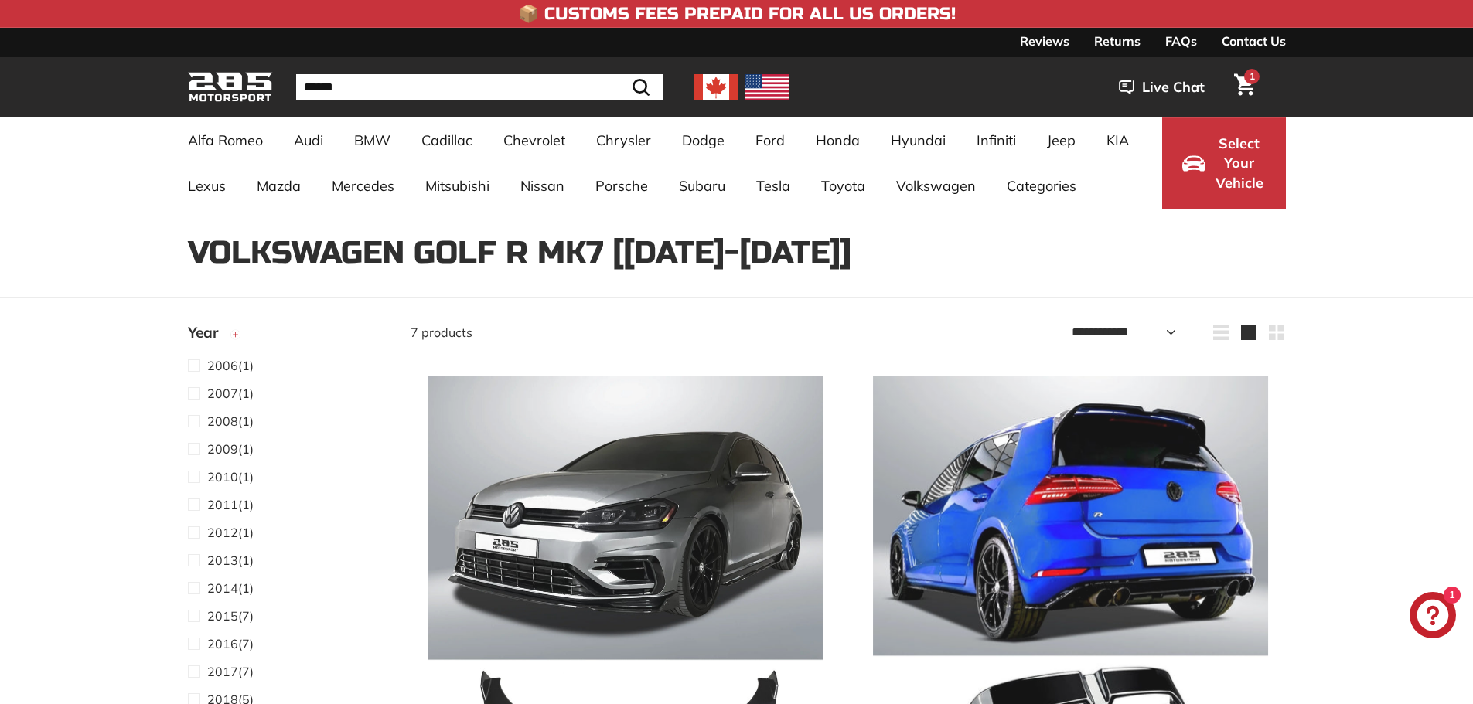
select select "**********"
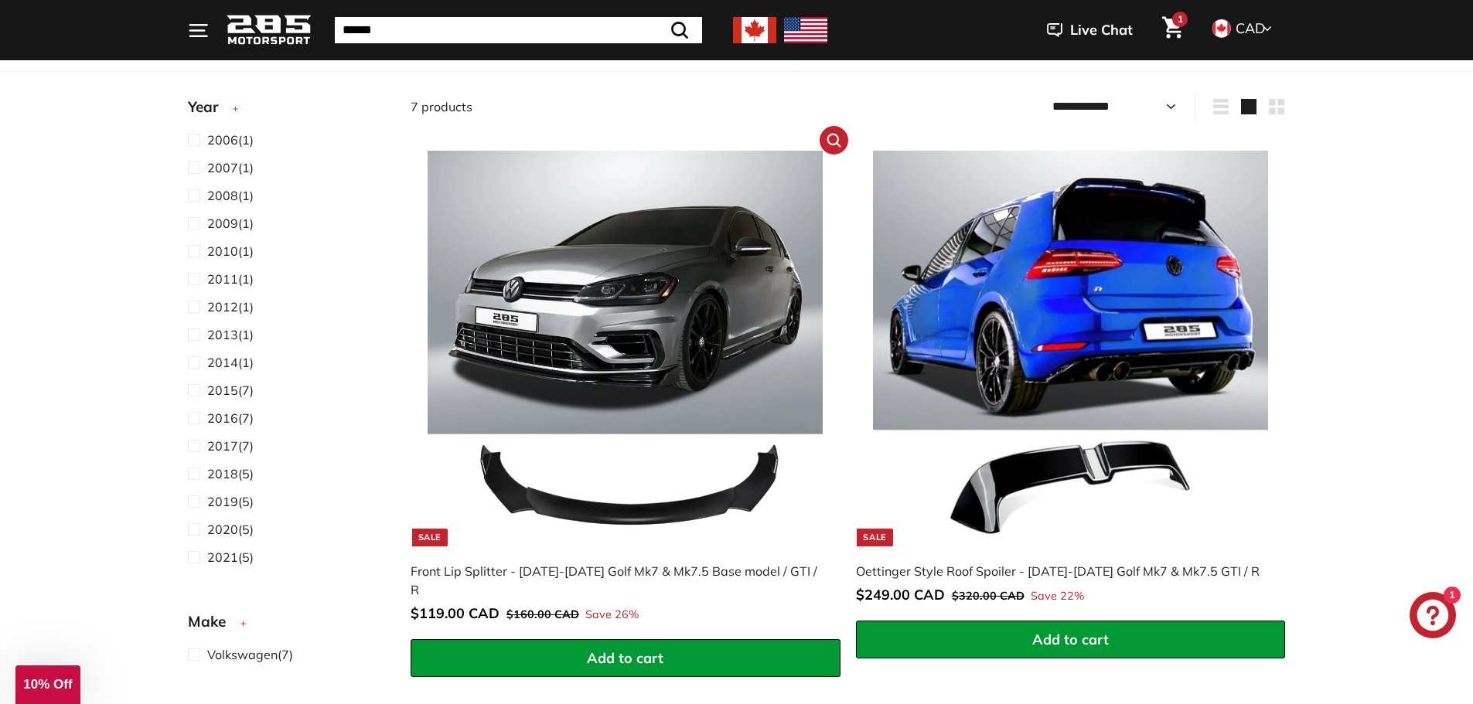
scroll to position [232, 0]
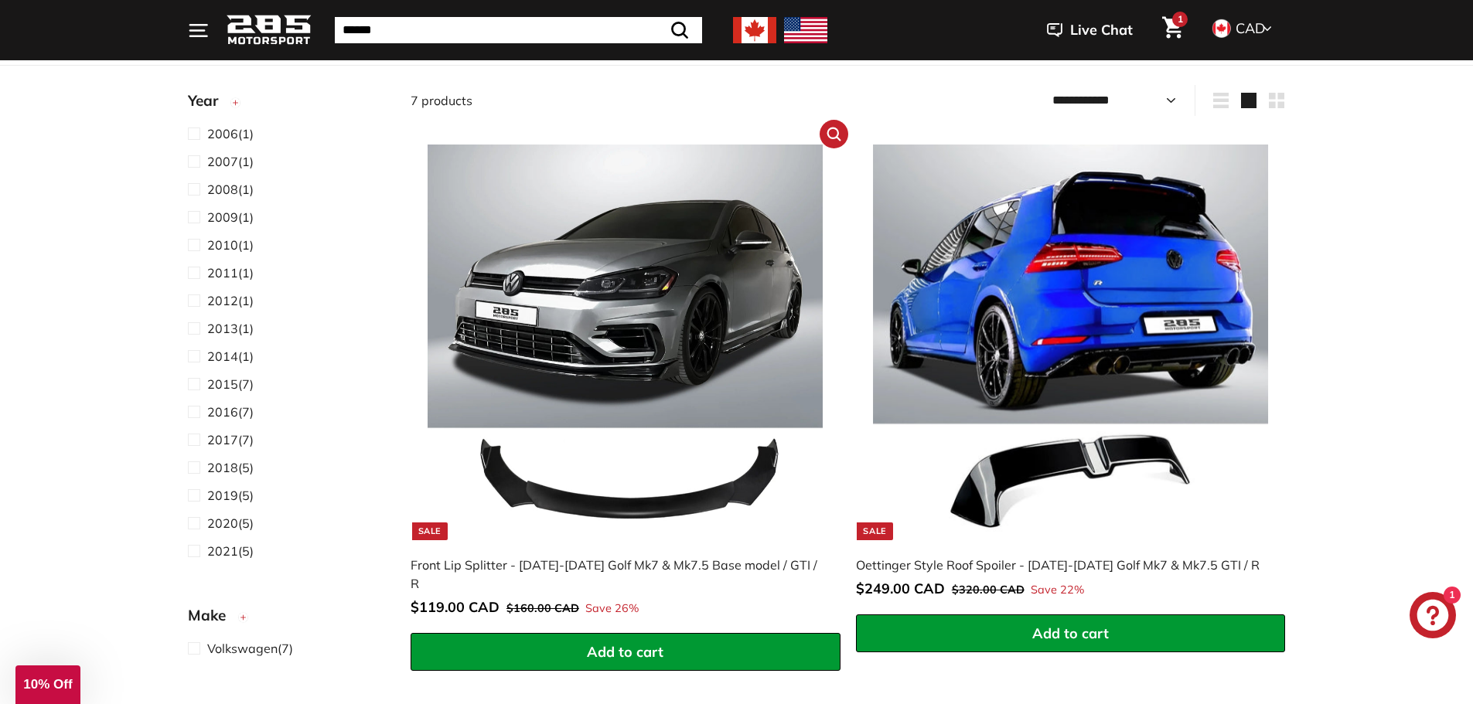
click at [635, 643] on span "Add to cart" at bounding box center [625, 652] width 77 height 18
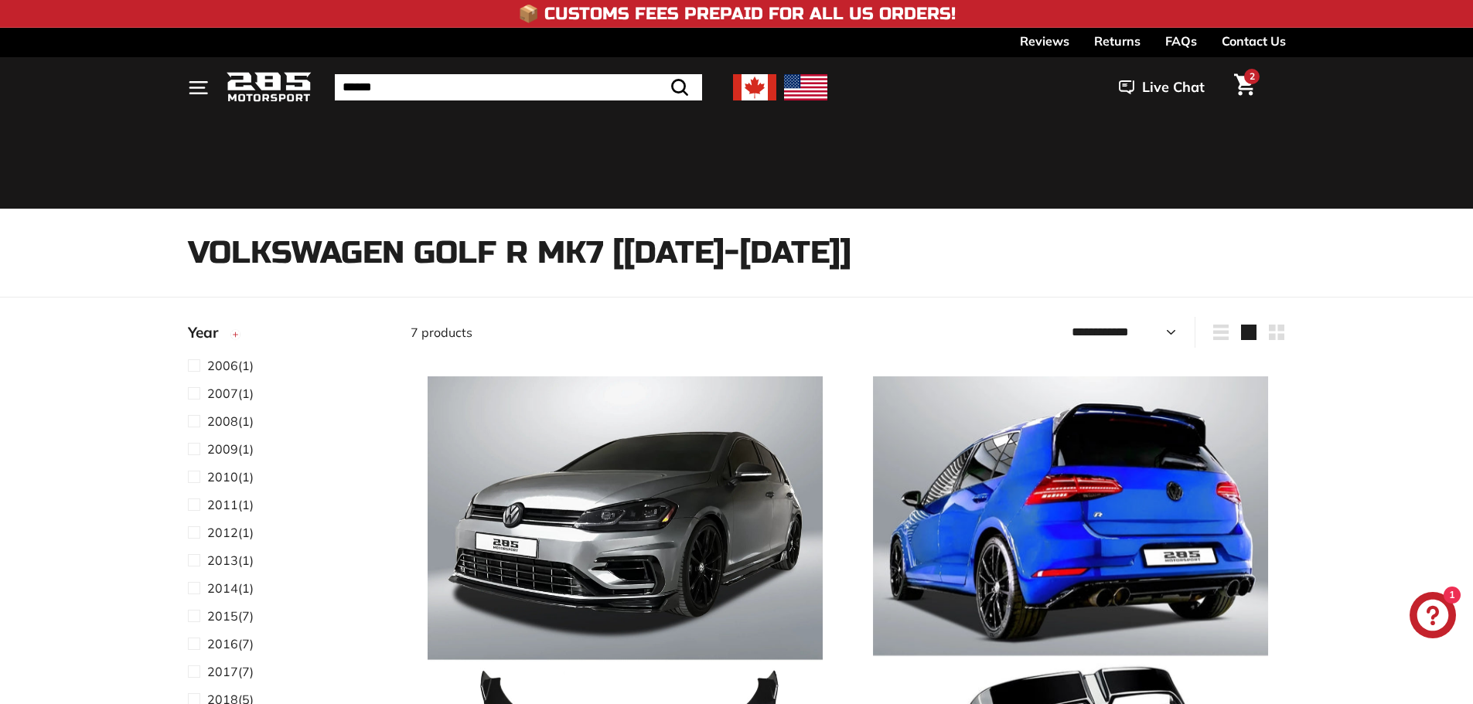
select select "**********"
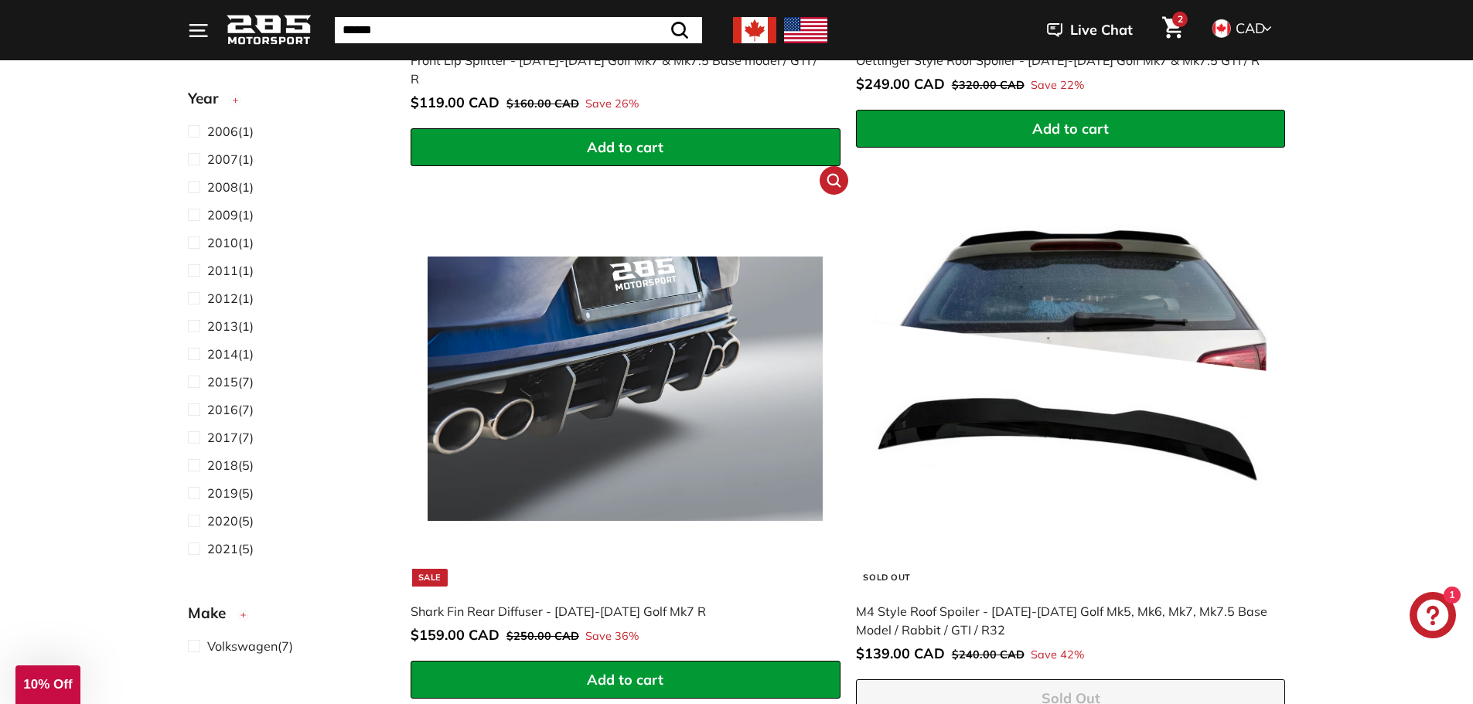
scroll to position [850, 0]
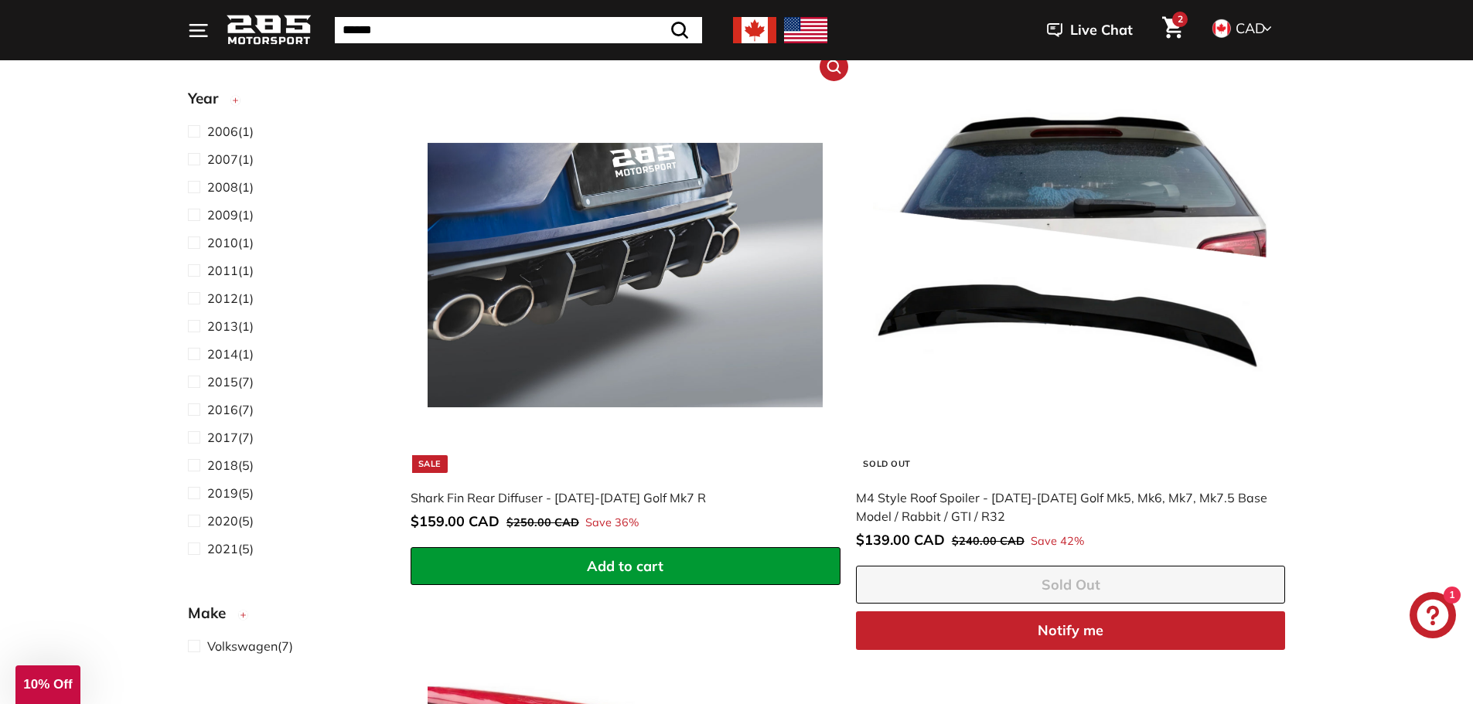
click at [708, 552] on button "Add to cart" at bounding box center [626, 566] width 430 height 39
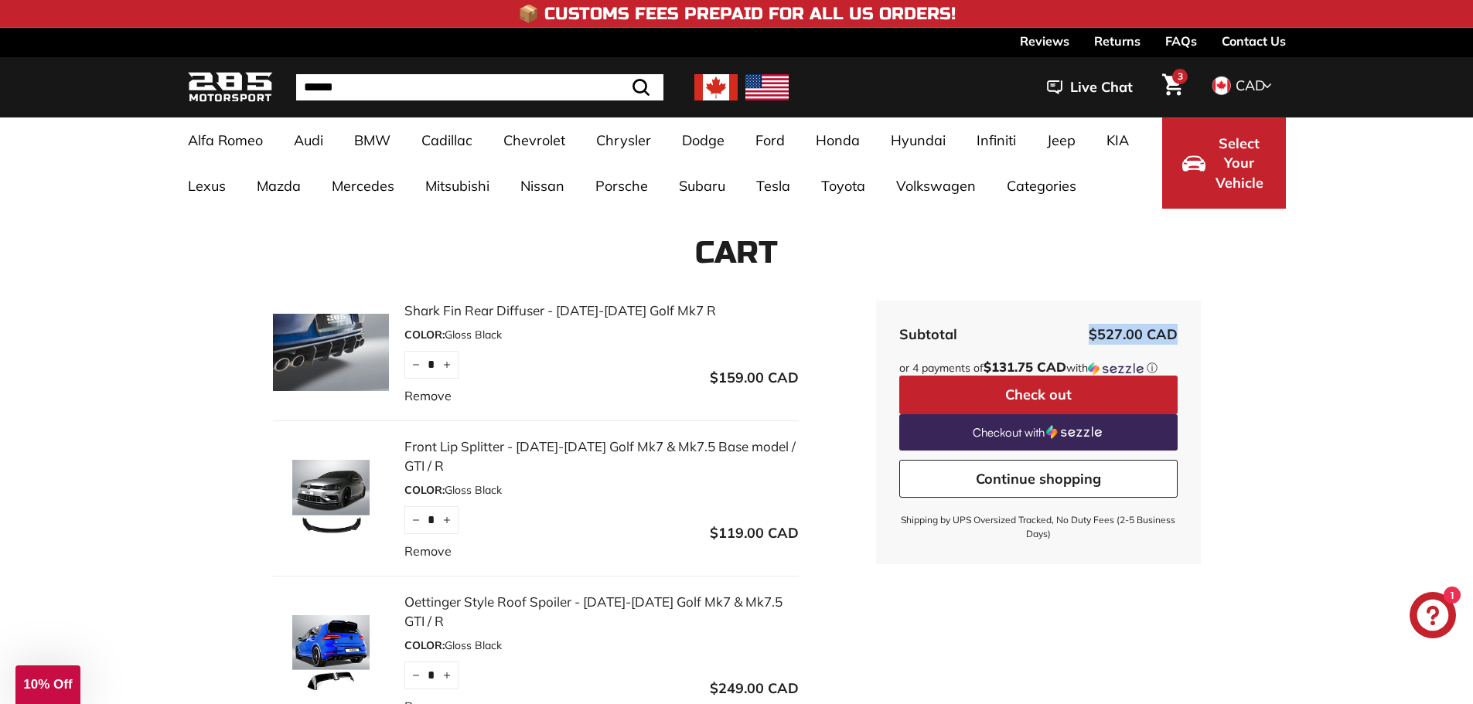
drag, startPoint x: 1181, startPoint y: 332, endPoint x: 1064, endPoint y: 333, distance: 117.5
click at [1064, 333] on form "Shark Fin Rear Diffuser - [DATE]-[DATE] Golf Mk7 R COLOR: Gloss Black Quantity …" at bounding box center [737, 524] width 1098 height 446
click at [1277, 319] on form "Shark Fin Rear Diffuser - [DATE]-[DATE] Golf Mk7 R COLOR: Gloss Black Quantity …" at bounding box center [737, 524] width 1098 height 446
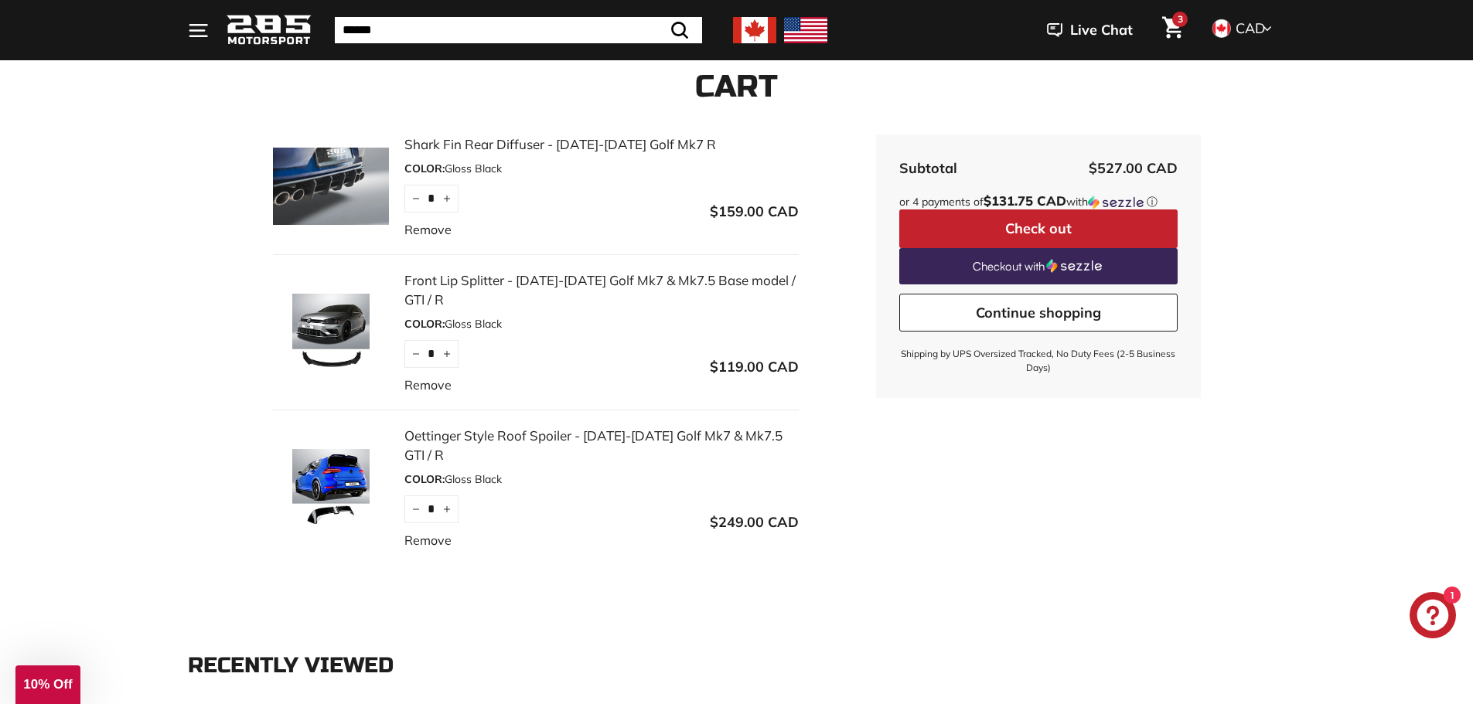
scroll to position [155, 0]
